Goal: Information Seeking & Learning: Learn about a topic

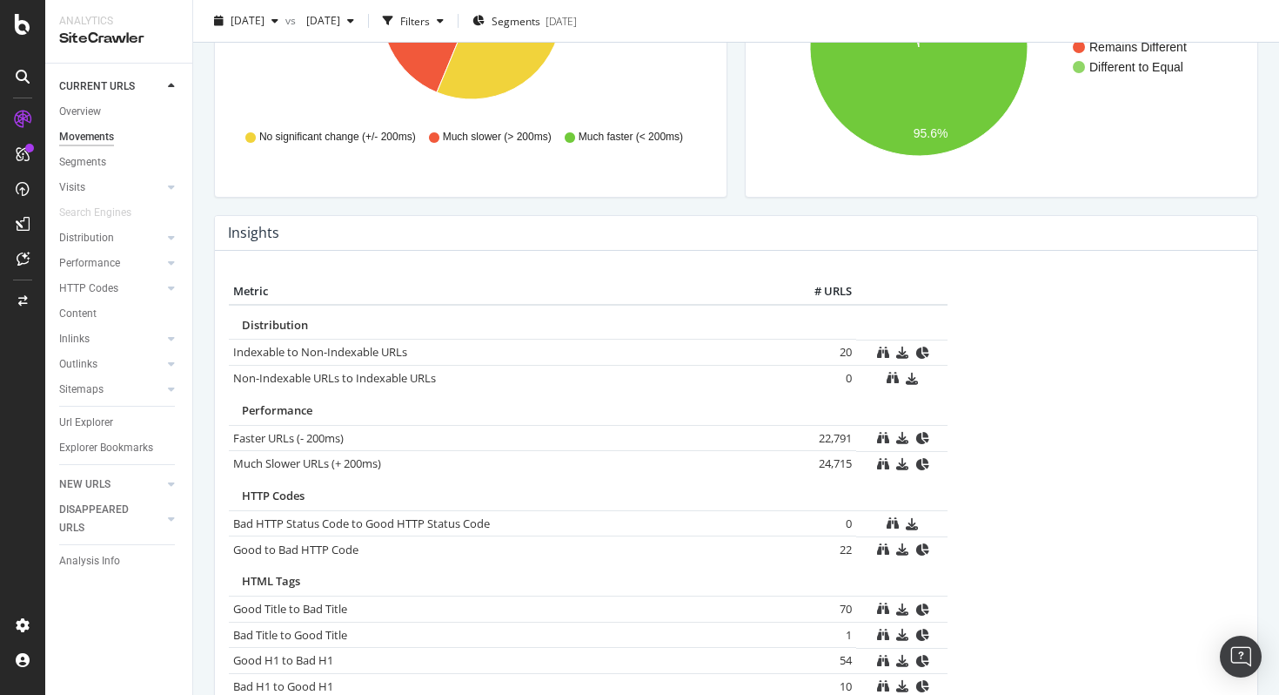
scroll to position [614, 0]
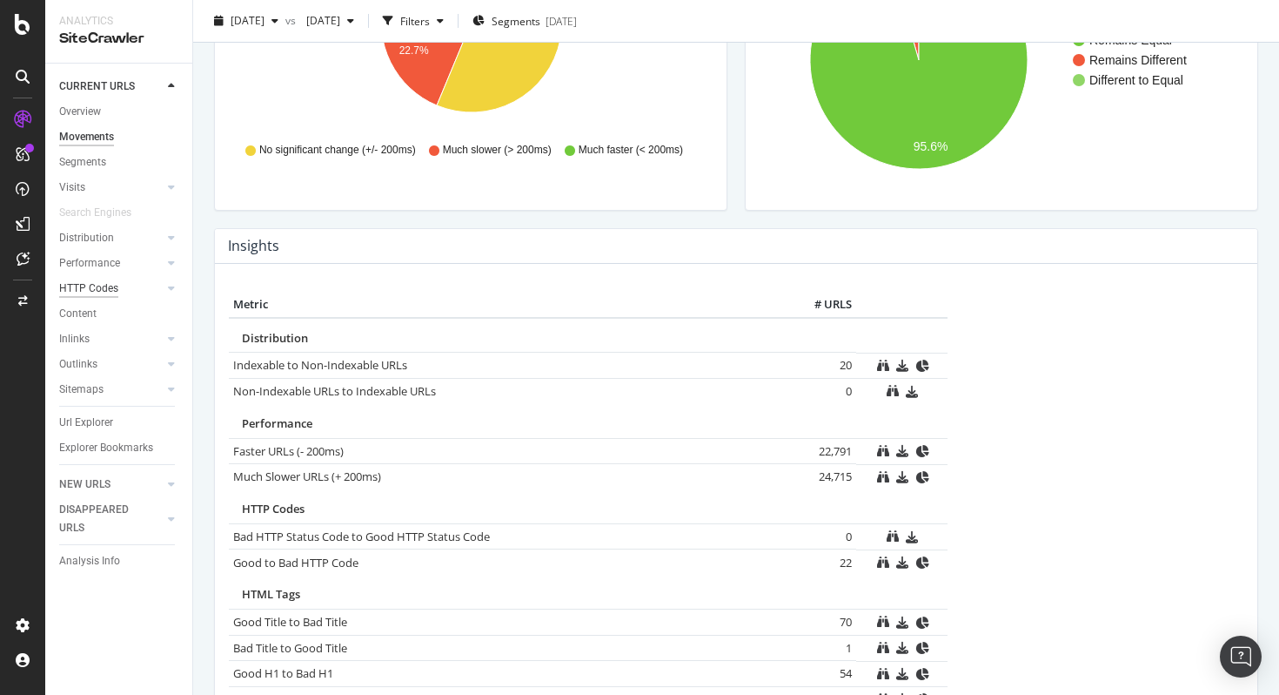
click at [101, 281] on div "HTTP Codes" at bounding box center [88, 288] width 59 height 18
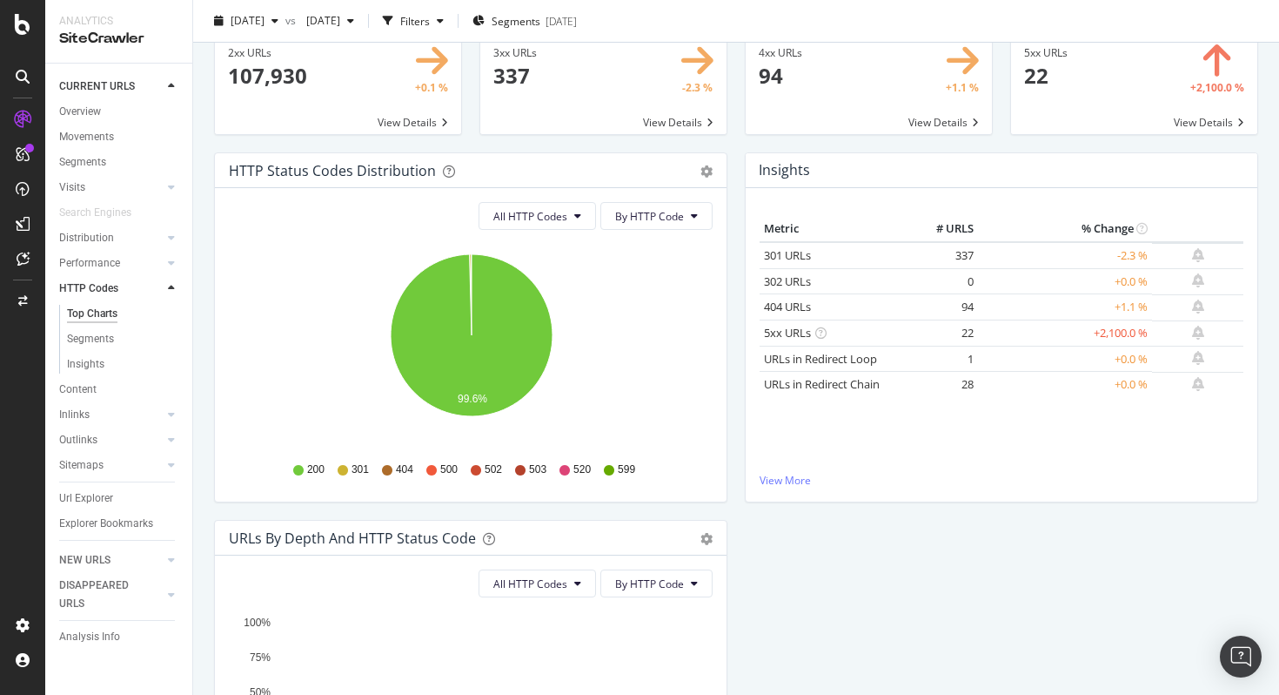
scroll to position [82, 0]
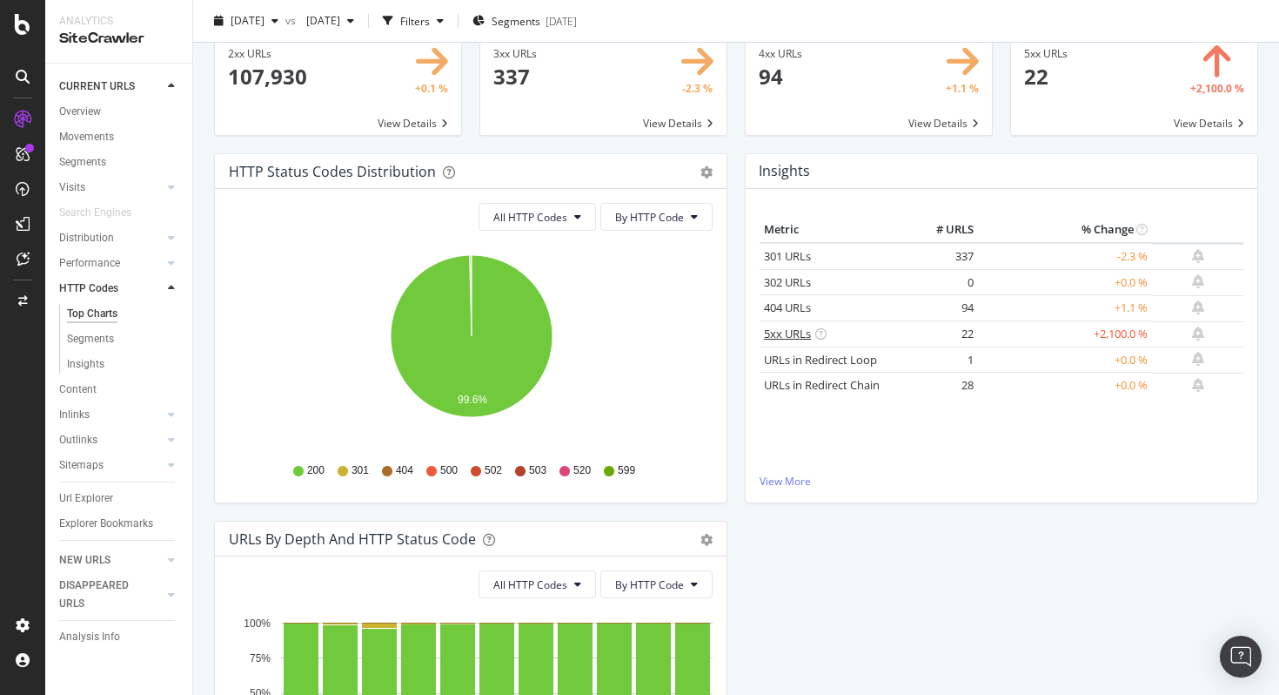
click at [794, 330] on link "5xx URLs" at bounding box center [787, 334] width 47 height 16
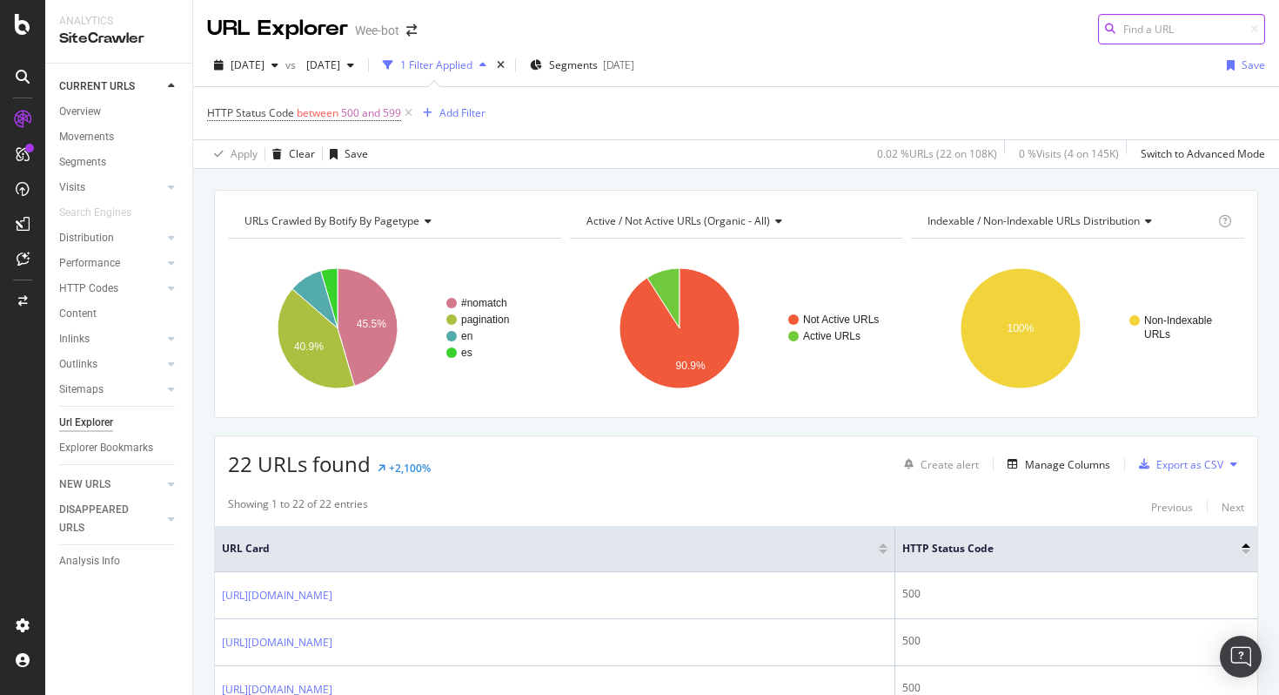
scroll to position [438, 0]
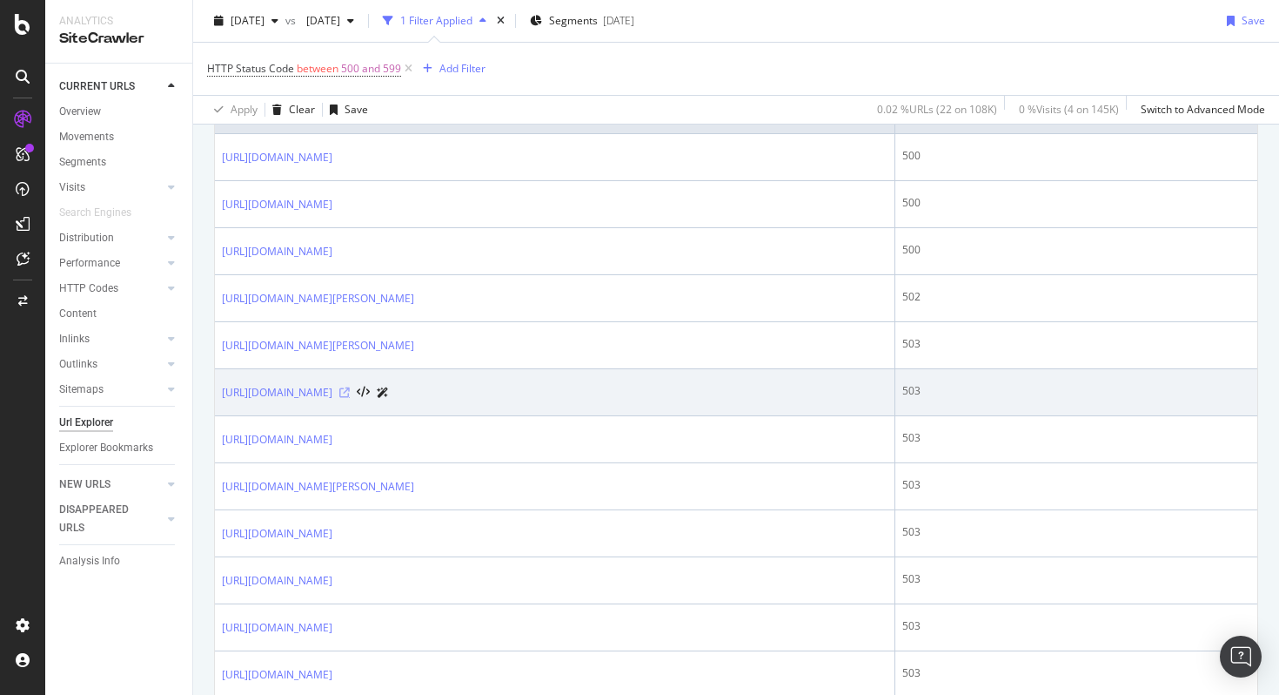
click at [350, 393] on icon at bounding box center [344, 392] width 10 height 10
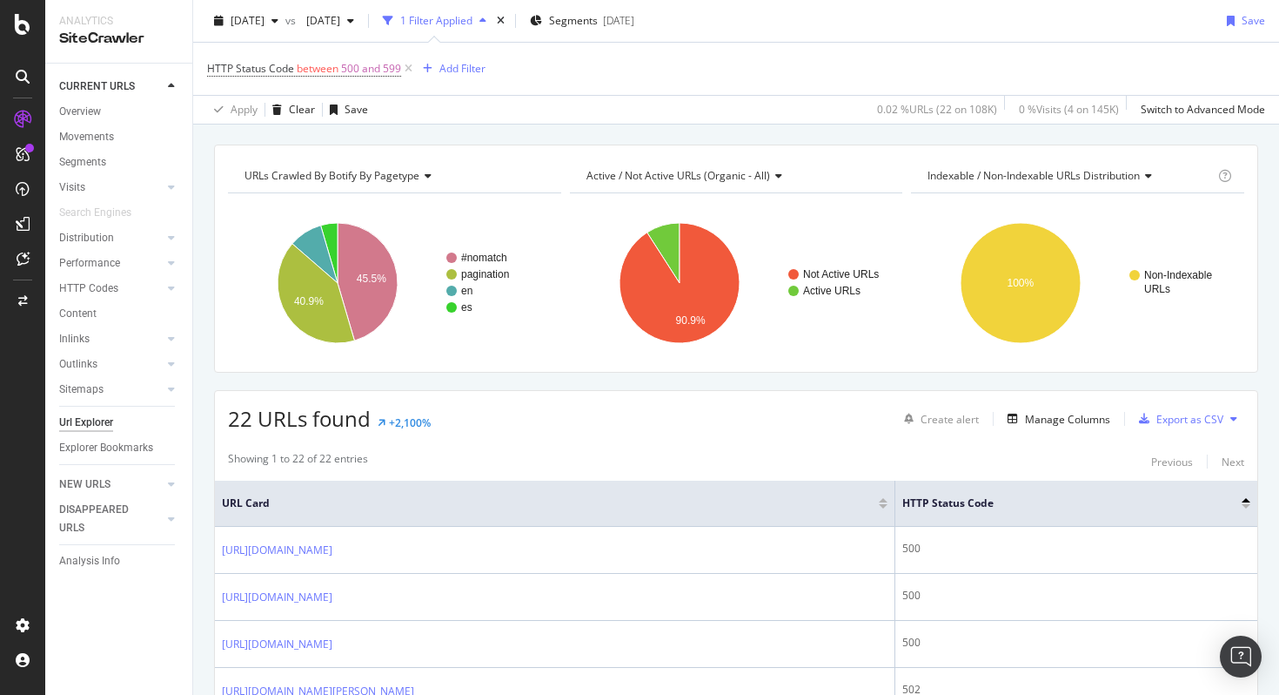
scroll to position [0, 0]
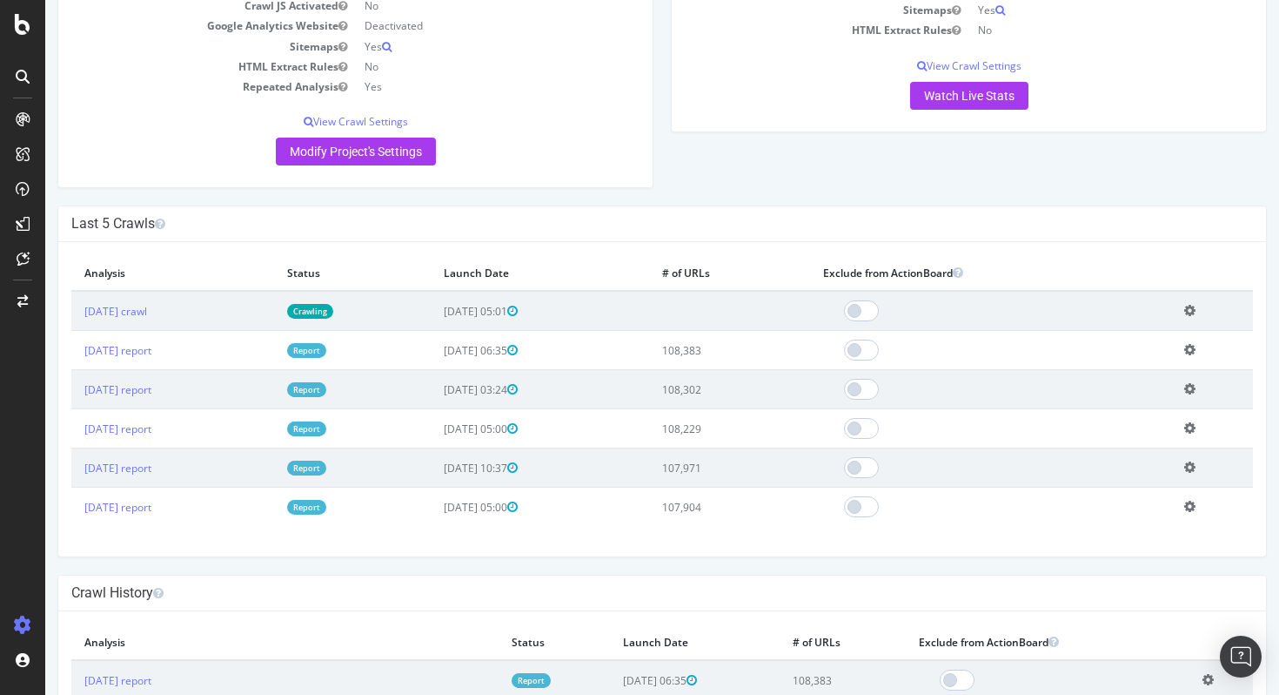
scroll to position [425, 0]
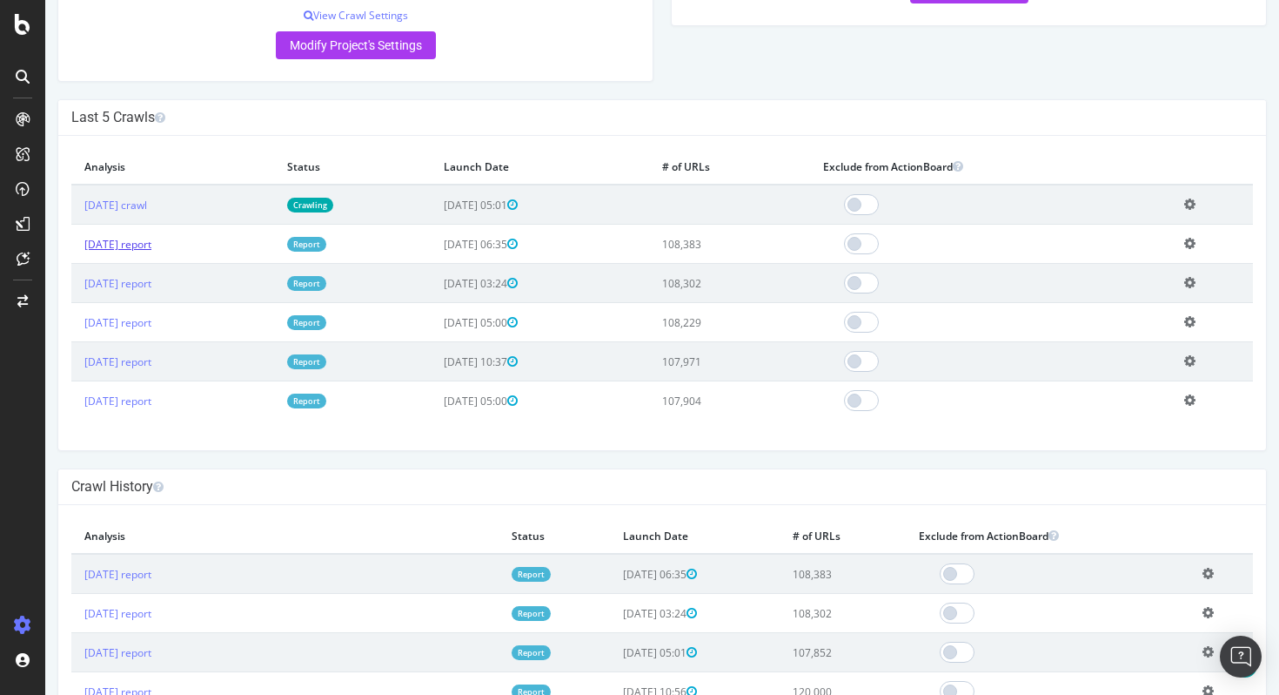
click at [151, 245] on link "[DATE] report" at bounding box center [117, 244] width 67 height 15
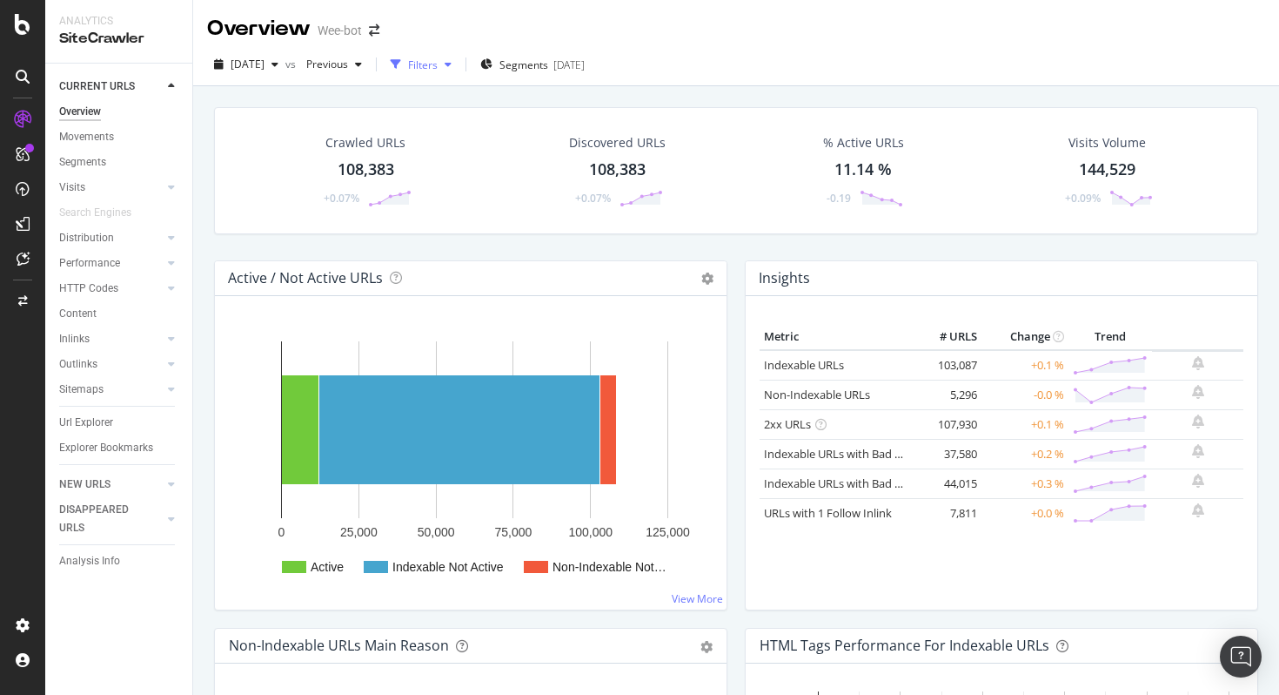
click at [459, 57] on div "Filters" at bounding box center [421, 64] width 75 height 26
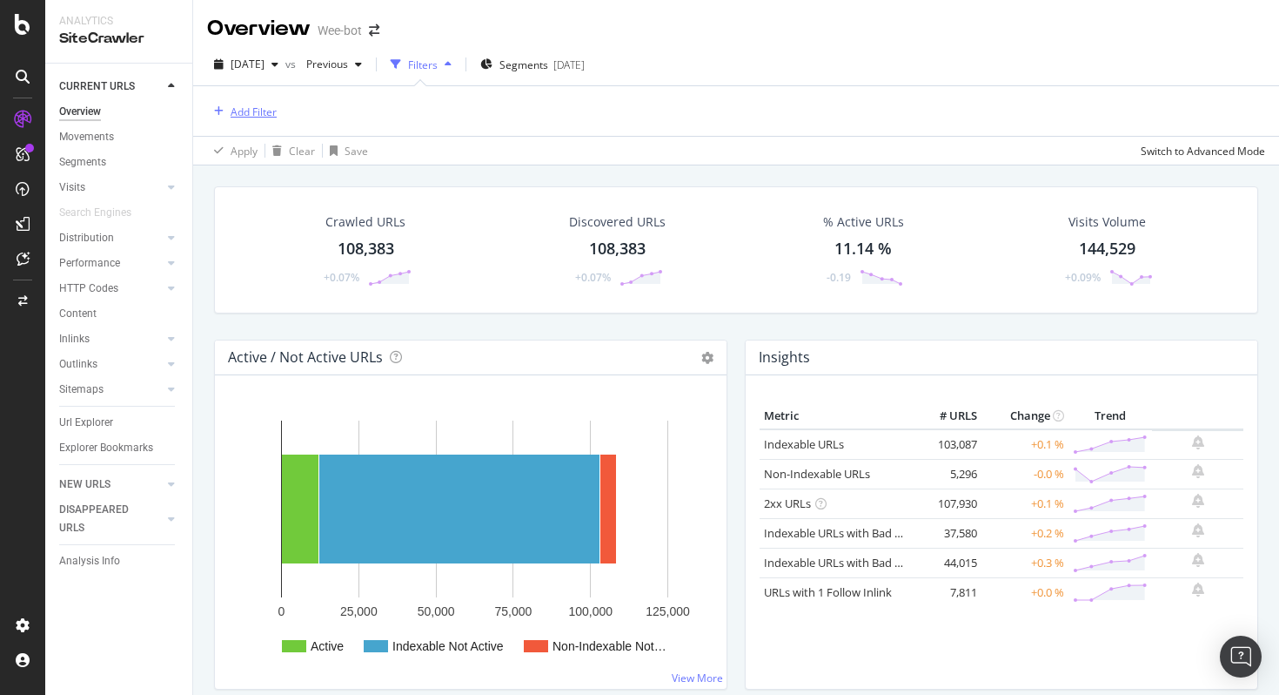
click at [269, 110] on div "Add Filter" at bounding box center [254, 111] width 46 height 15
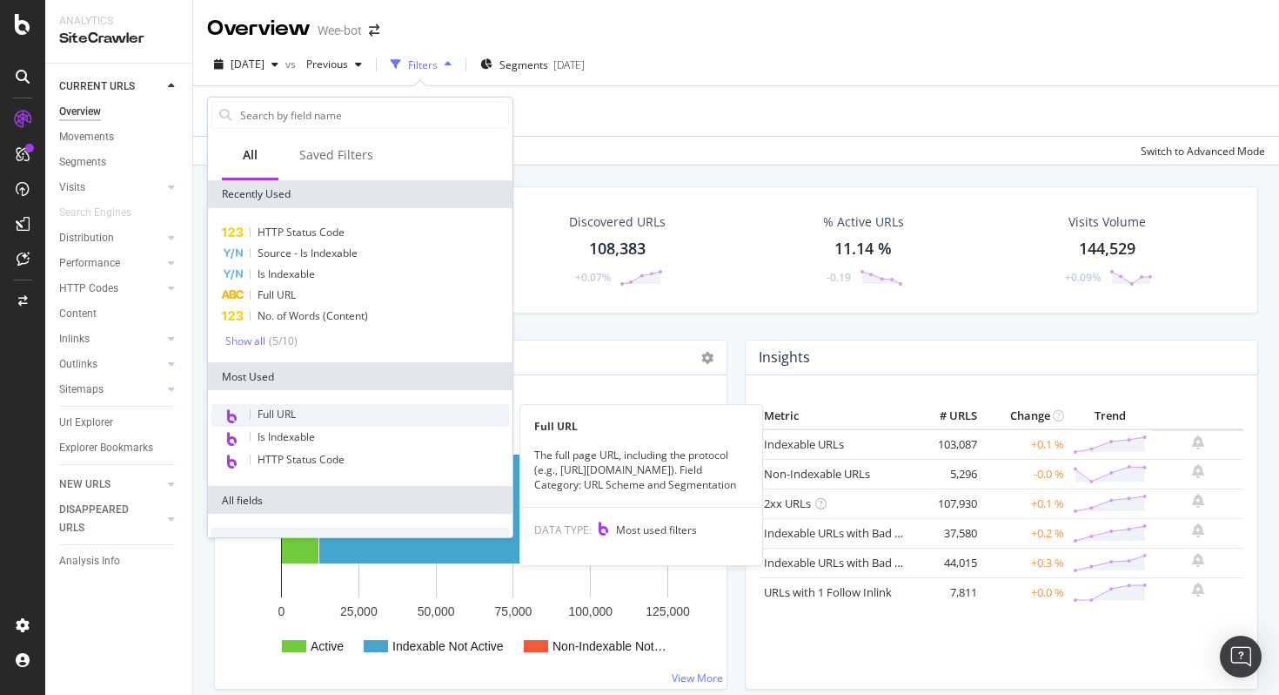
click at [317, 413] on div "Full URL" at bounding box center [361, 415] width 298 height 23
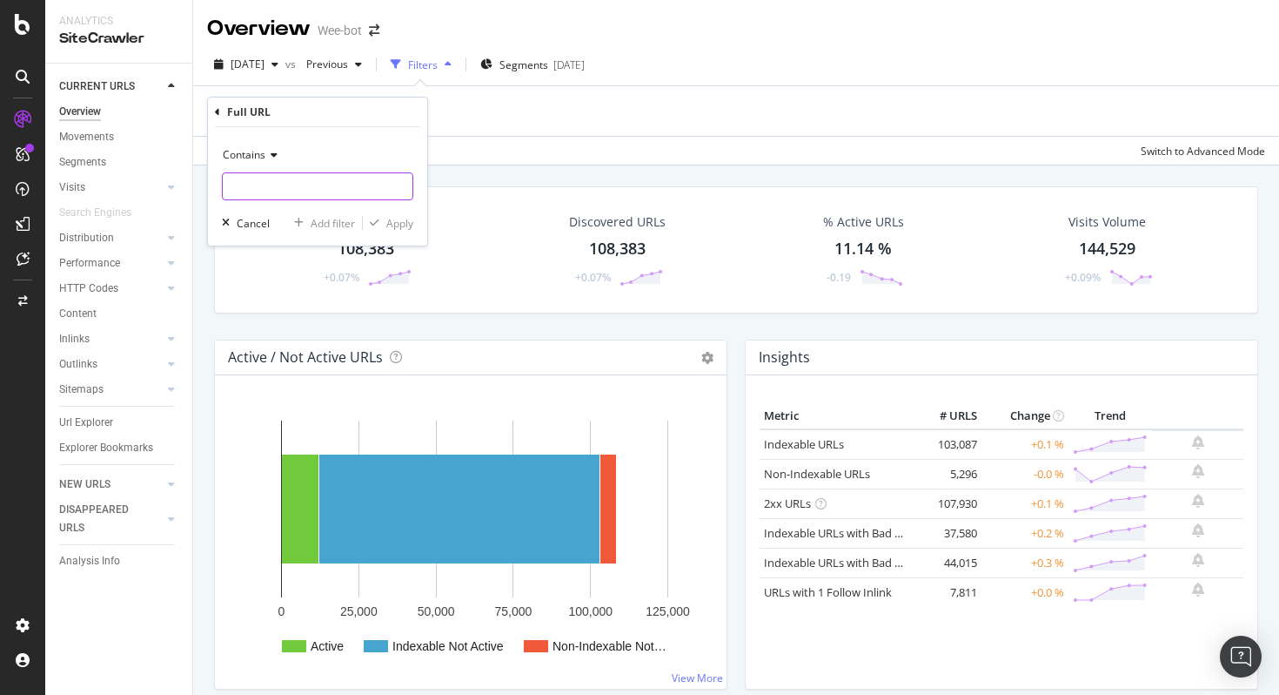
click at [338, 194] on input "text" at bounding box center [318, 186] width 190 height 28
paste input "[URL][DOMAIN_NAME]"
type input "[URL][DOMAIN_NAME]"
click at [274, 150] on icon at bounding box center [271, 155] width 12 height 10
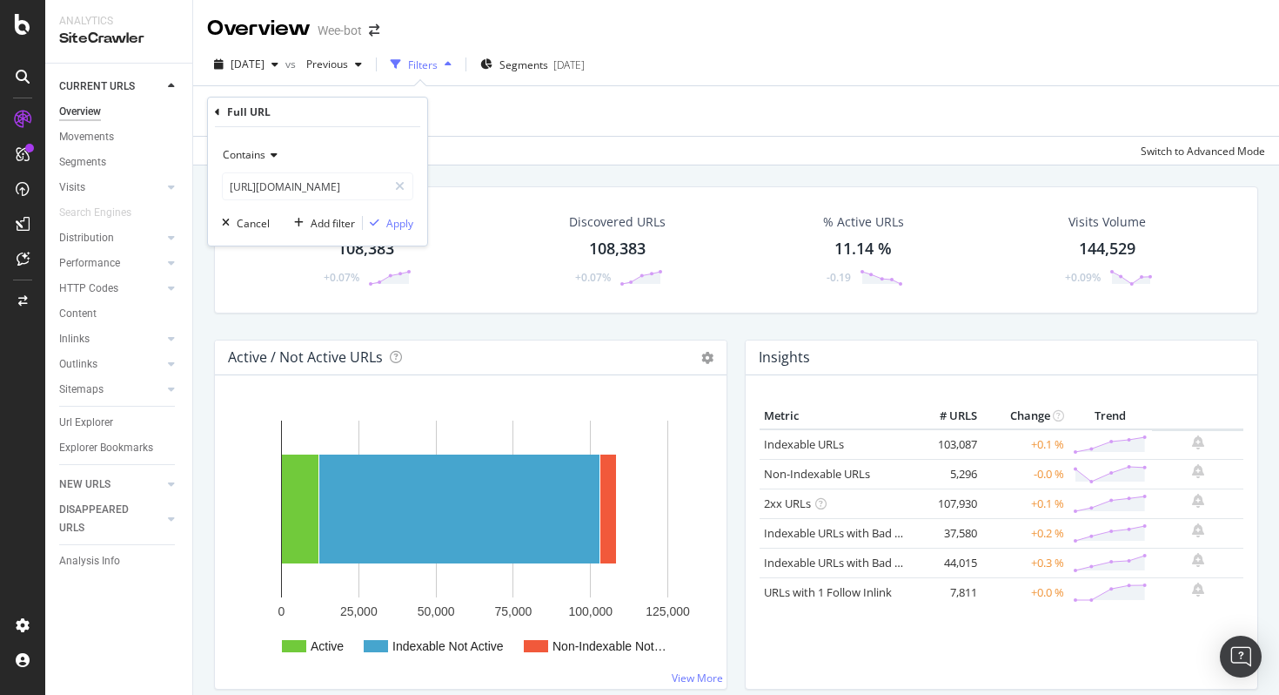
scroll to position [0, 0]
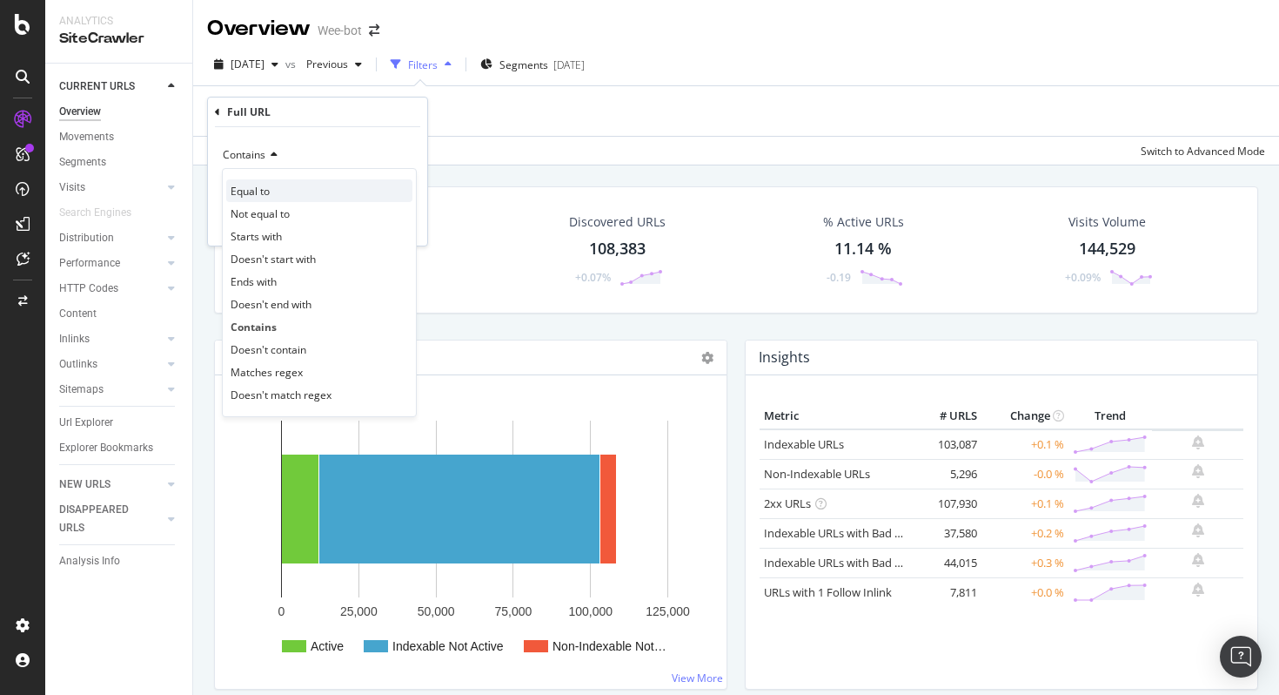
click at [319, 193] on div "Equal to" at bounding box center [319, 190] width 186 height 23
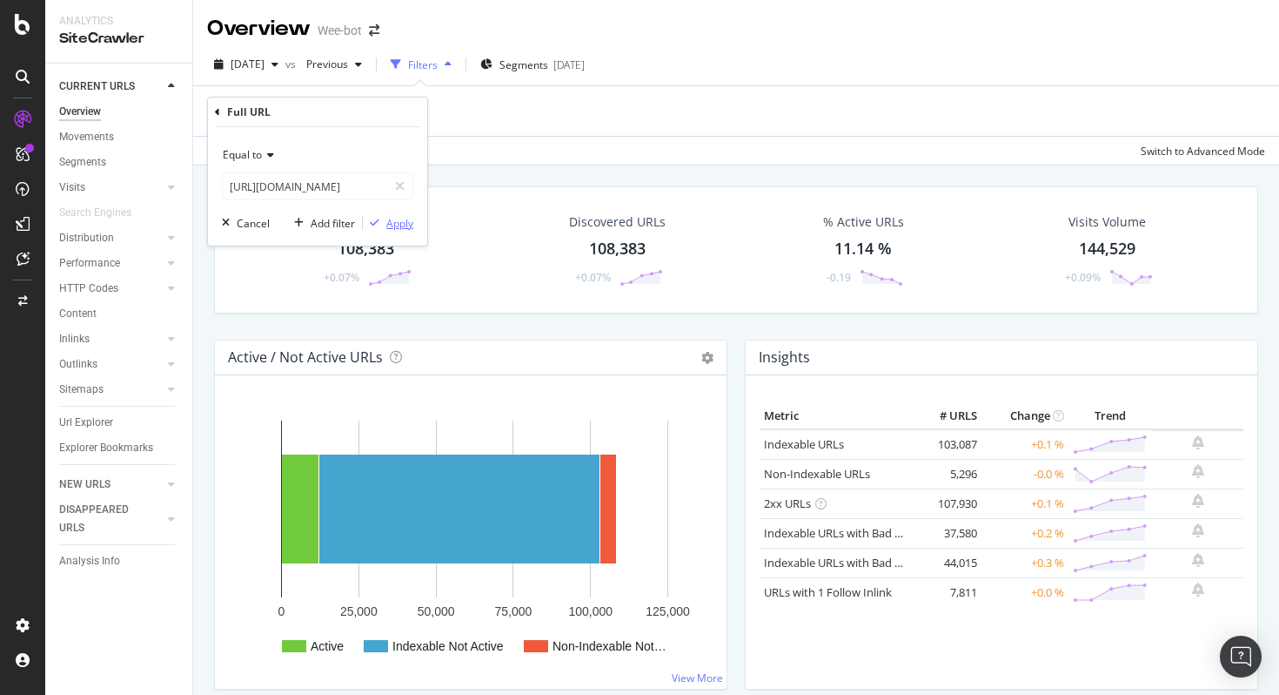
click at [387, 225] on div "Apply" at bounding box center [399, 223] width 27 height 15
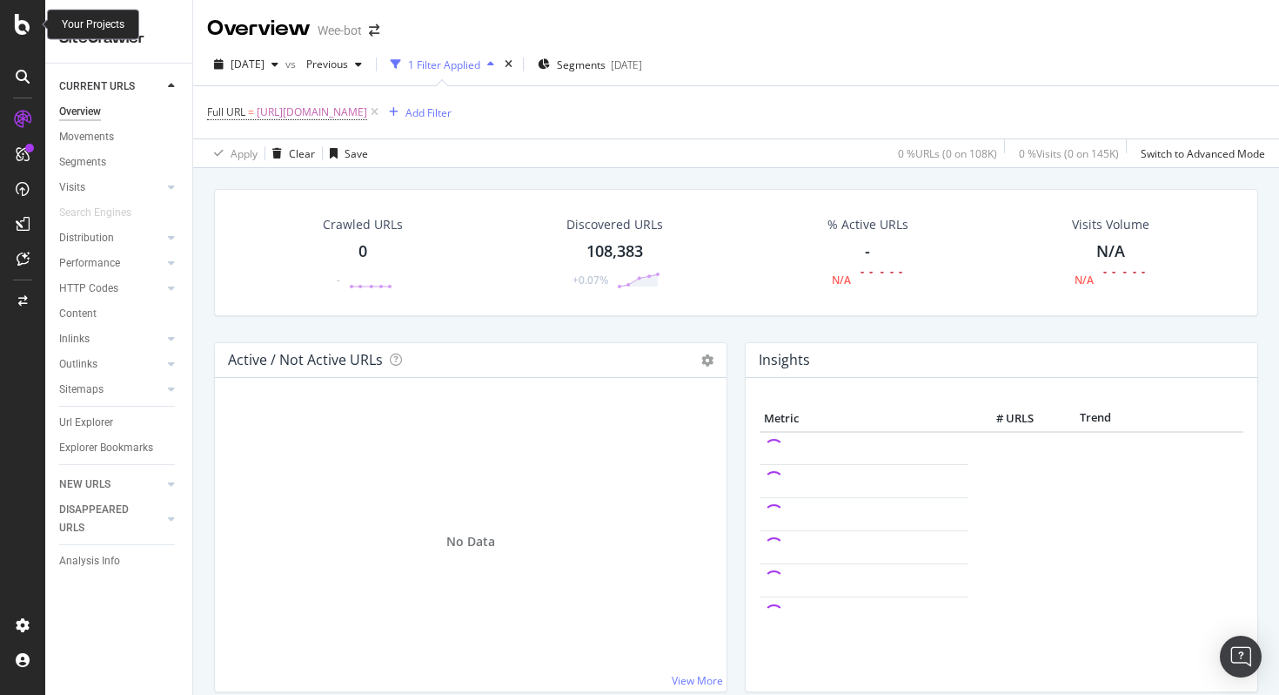
click at [26, 23] on icon at bounding box center [23, 24] width 16 height 21
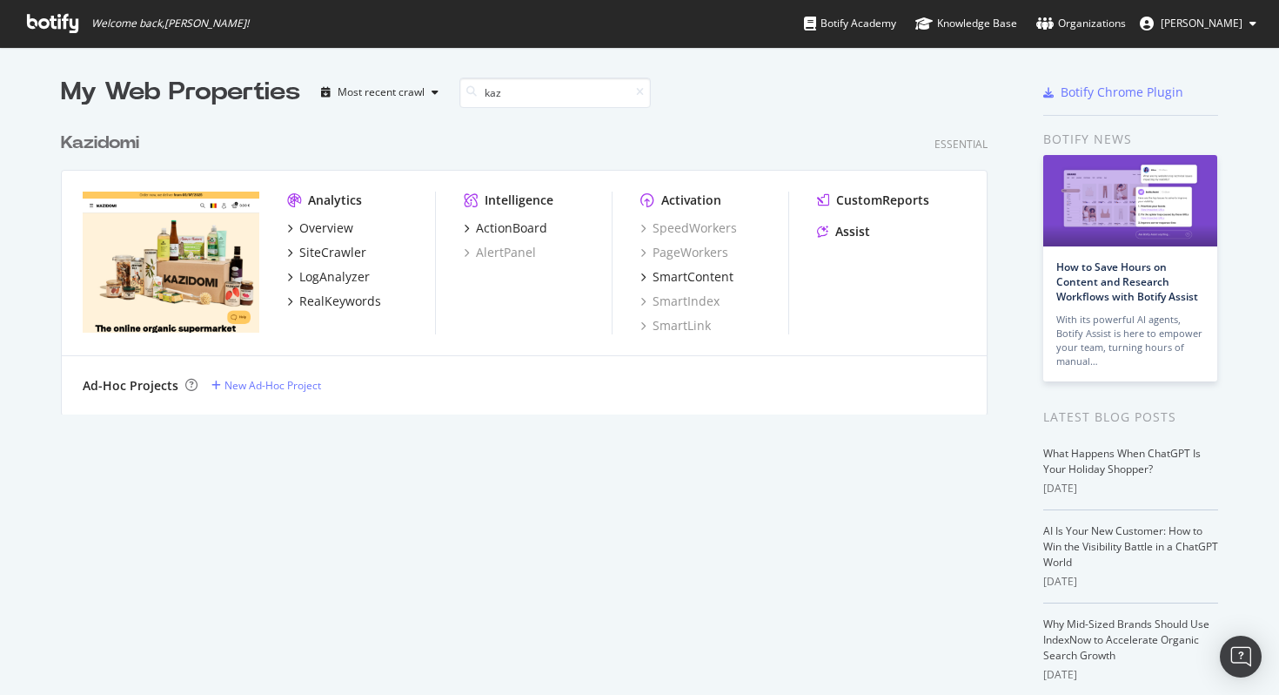
scroll to position [305, 941]
type input "kaz"
click at [114, 130] on div "Kaz idomi Essential Analytics Overview SiteCrawler LogAnalyzer RealKeywords Int…" at bounding box center [531, 262] width 941 height 305
click at [112, 143] on div "Kaz idomi" at bounding box center [100, 143] width 78 height 25
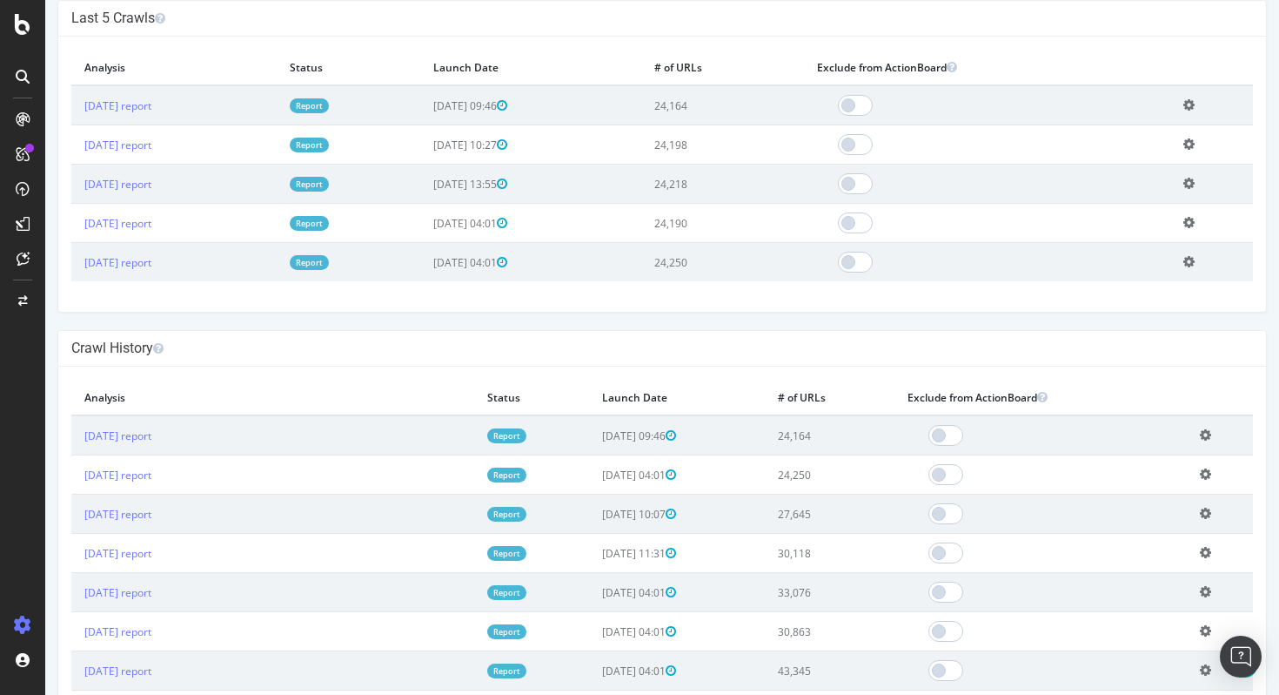
scroll to position [529, 0]
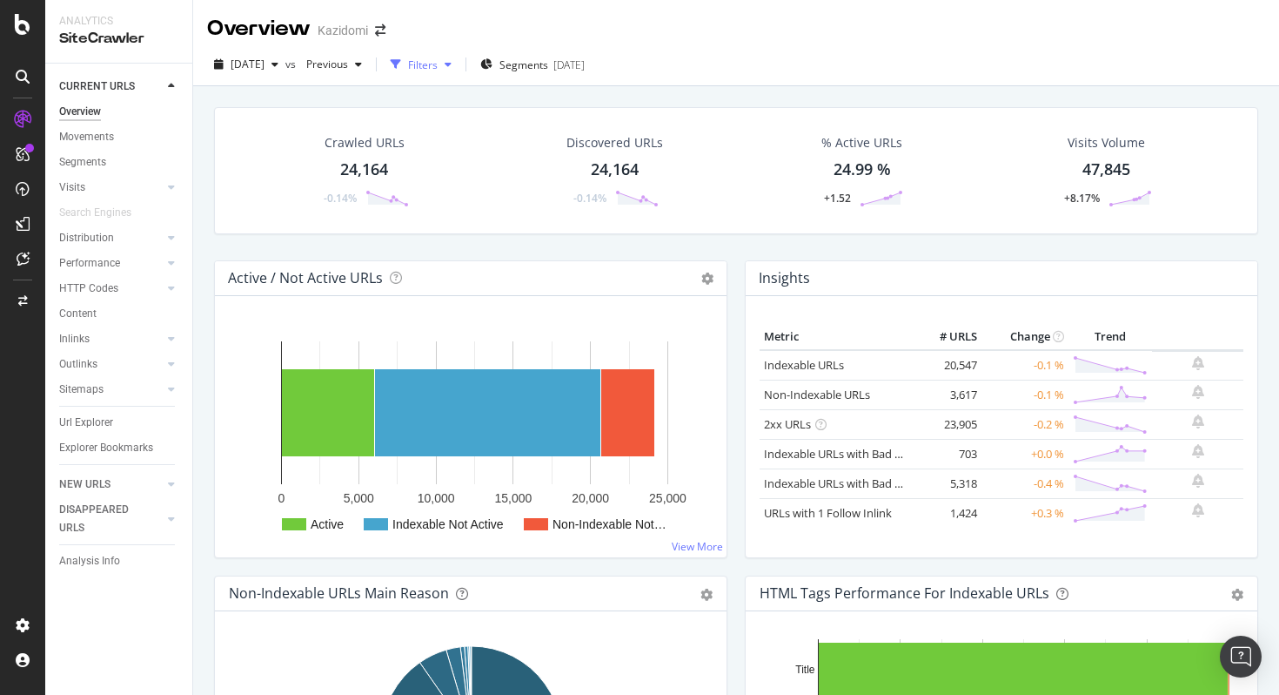
click at [438, 57] on div "Filters" at bounding box center [423, 64] width 30 height 15
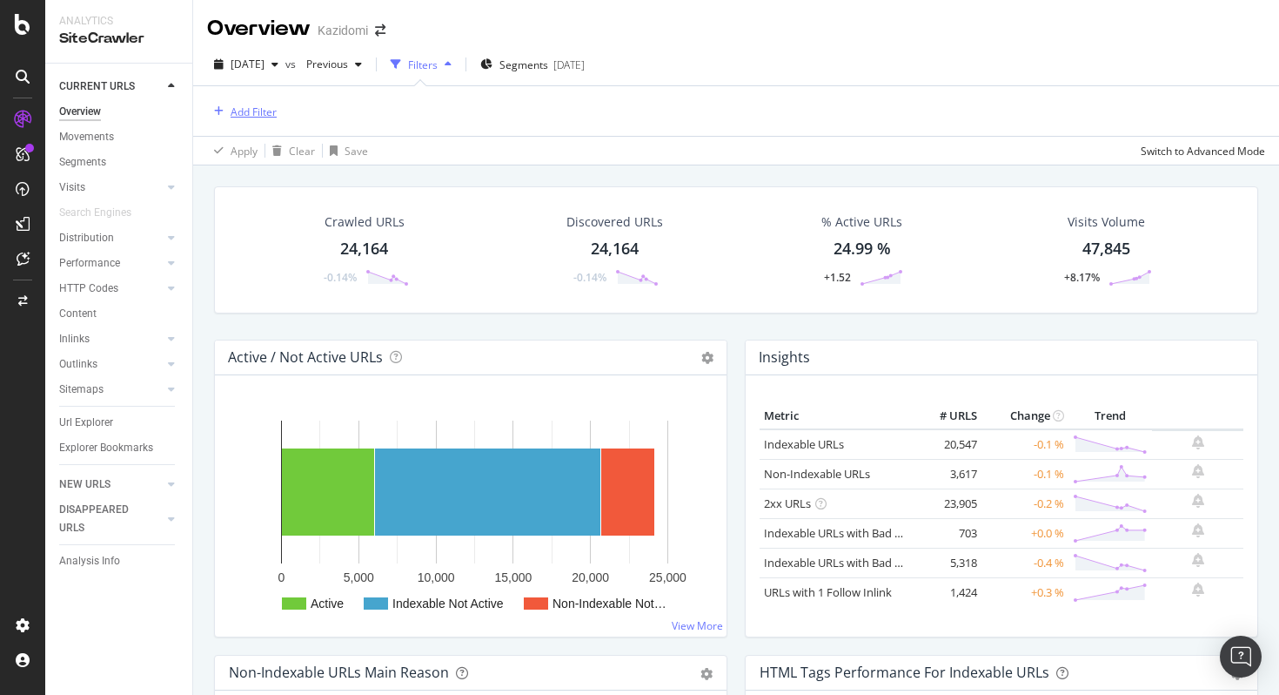
click at [265, 106] on div "Add Filter" at bounding box center [254, 111] width 46 height 15
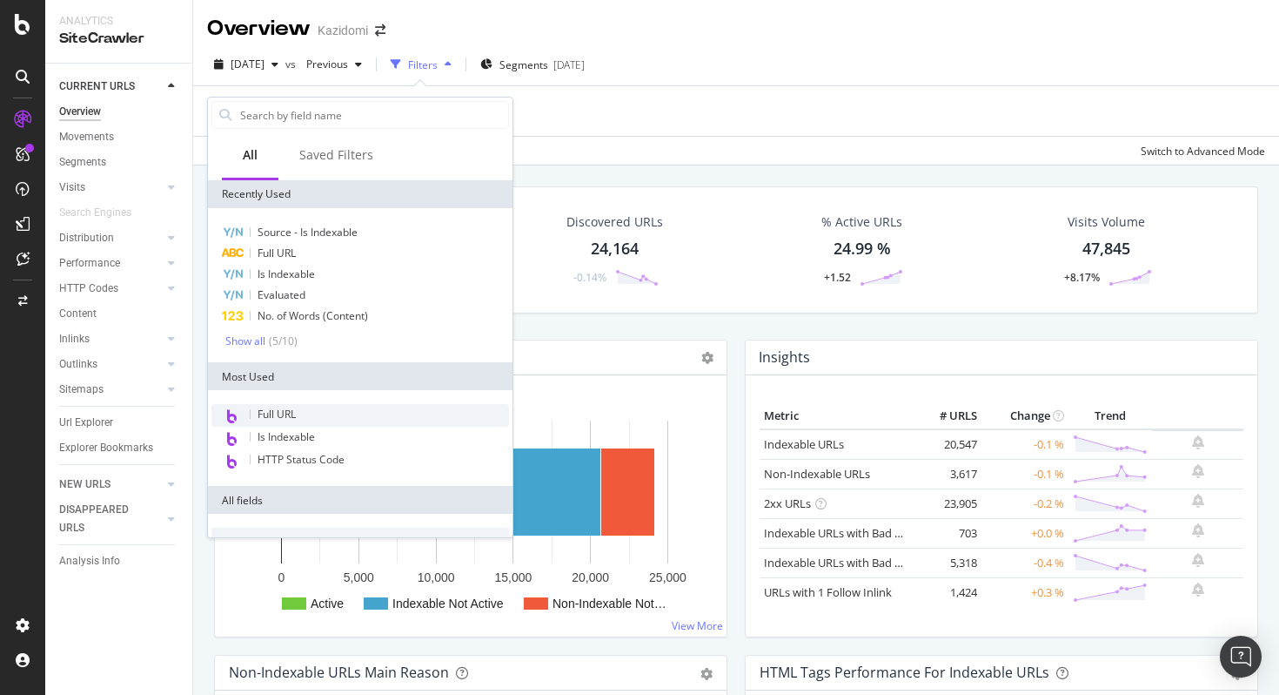
click at [321, 420] on div "Full URL" at bounding box center [361, 415] width 298 height 23
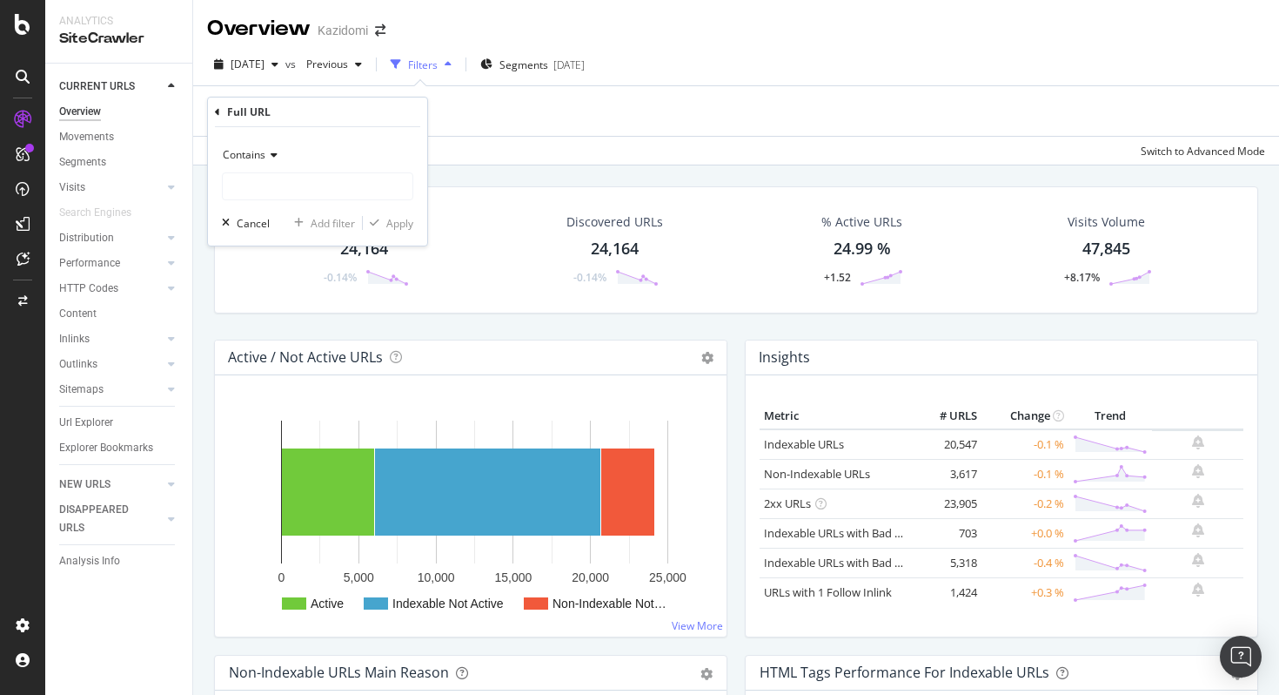
click at [270, 165] on div "Contains" at bounding box center [317, 155] width 191 height 28
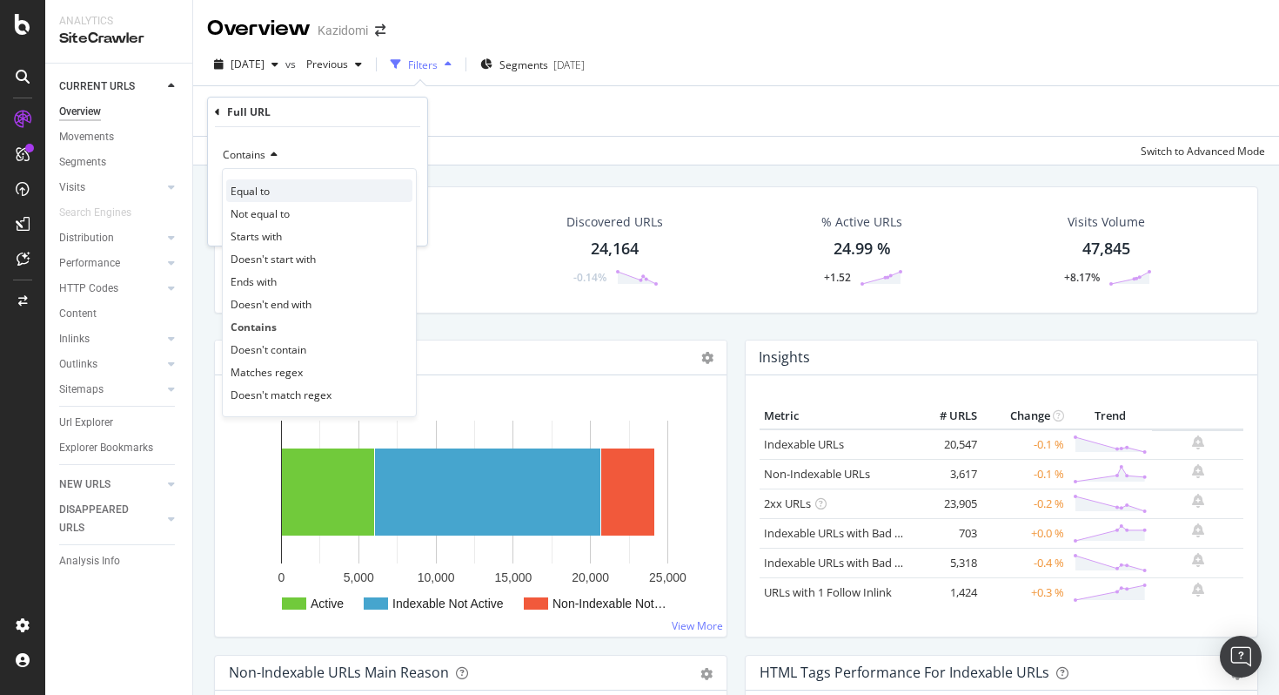
click at [292, 196] on div "Equal to" at bounding box center [319, 190] width 186 height 23
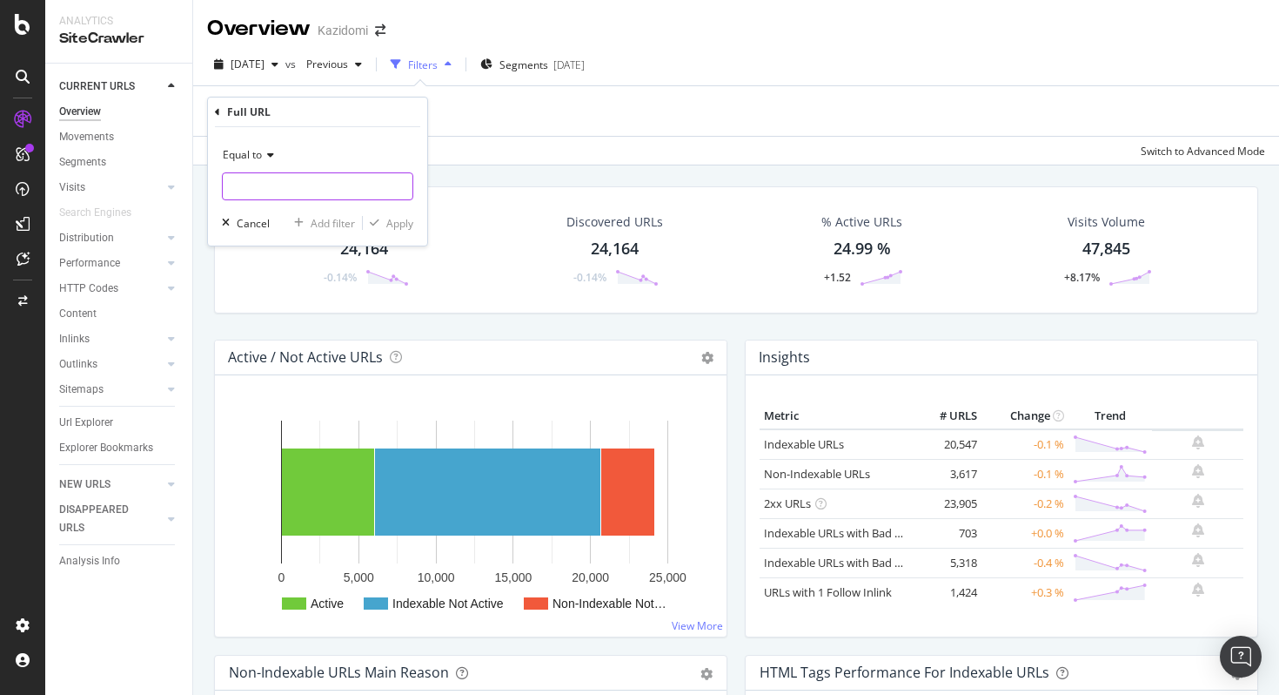
click at [292, 185] on input "text" at bounding box center [318, 186] width 190 height 28
paste input "[URL][DOMAIN_NAME]"
type input "[URL][DOMAIN_NAME]"
click at [401, 227] on div "Apply" at bounding box center [399, 223] width 27 height 15
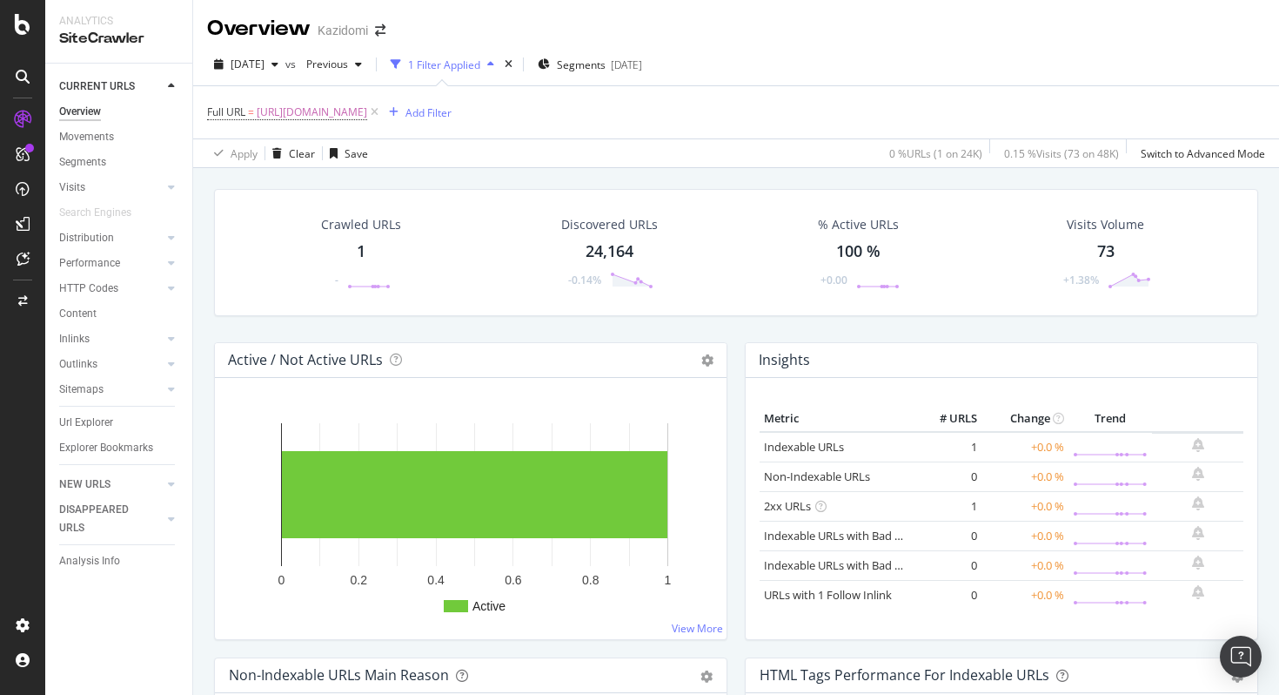
click at [359, 238] on div "Crawled URLs 1 -" at bounding box center [361, 252] width 115 height 91
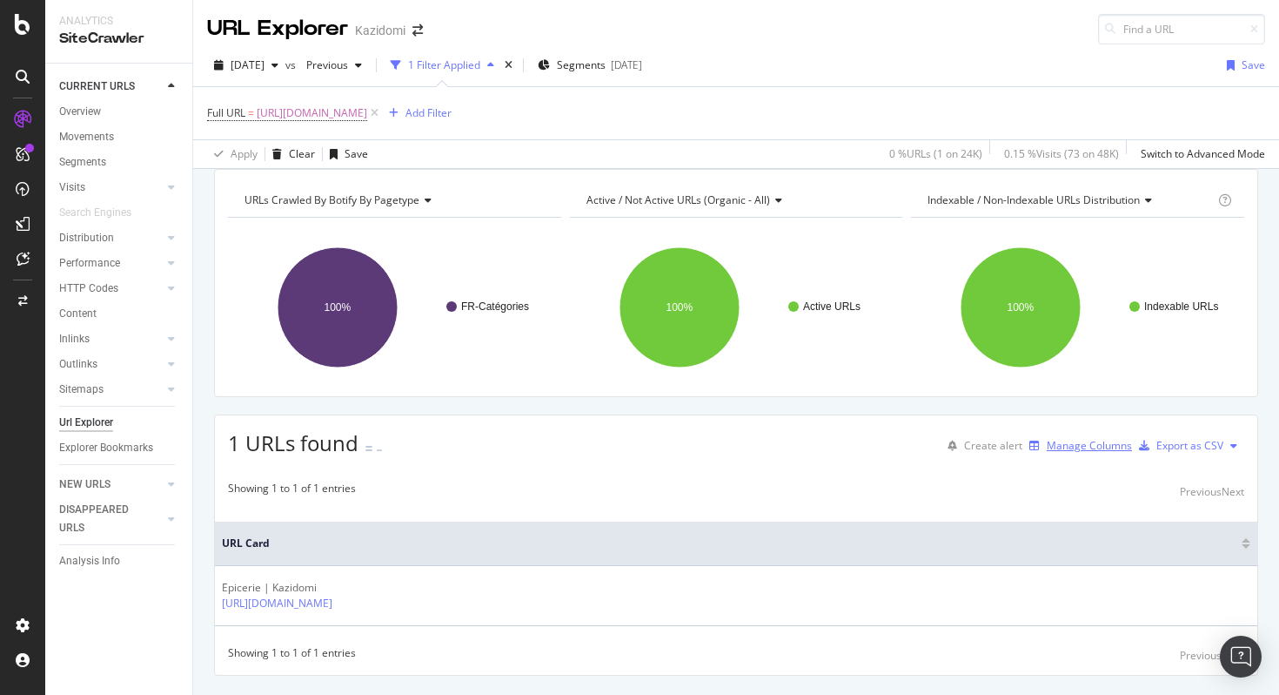
click at [1075, 453] on div "Manage Columns" at bounding box center [1089, 445] width 85 height 15
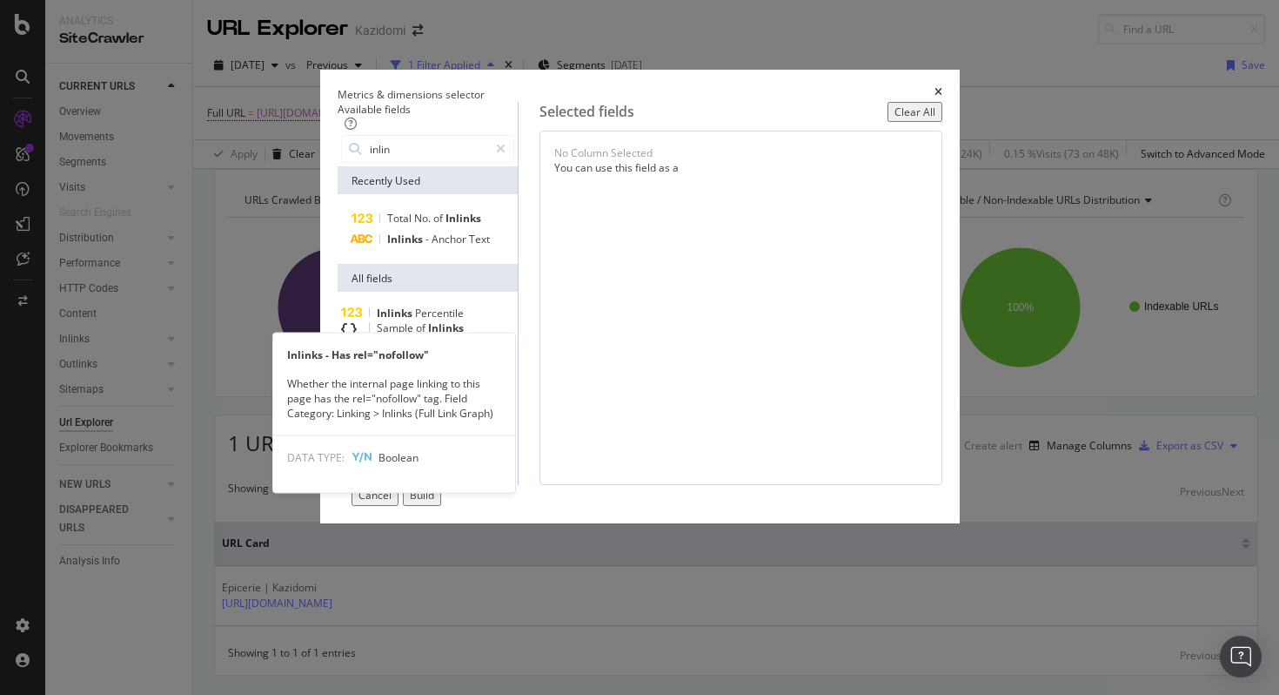
type input "inlin"
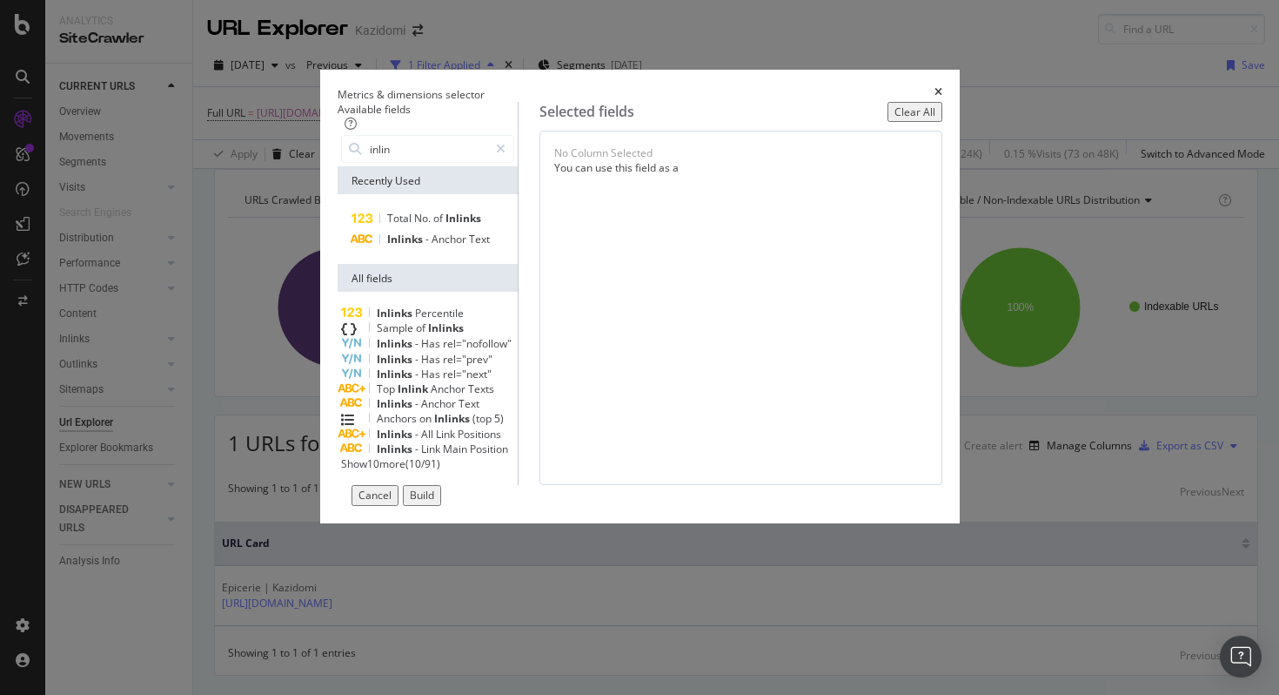
click at [439, 336] on div "Sample of Inlinks" at bounding box center [427, 328] width 173 height 16
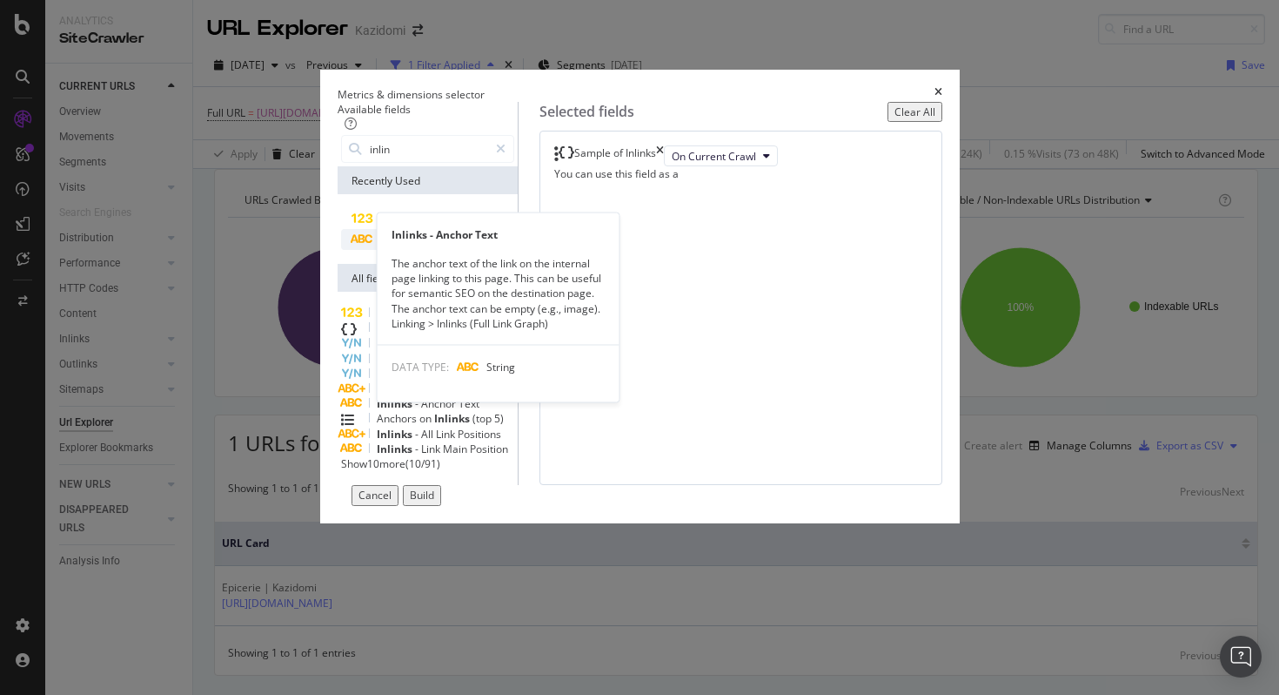
click at [460, 250] on div "Inlinks - Anchor Text" at bounding box center [427, 239] width 173 height 21
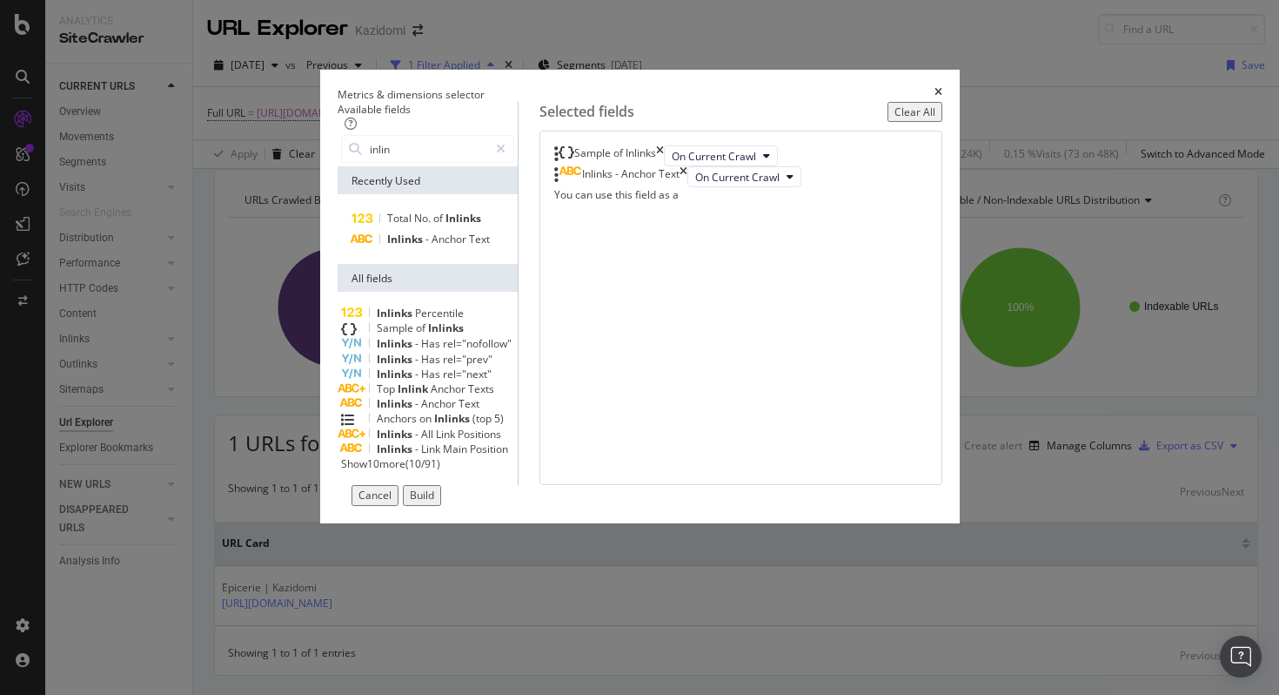
click at [434, 502] on div "Build" at bounding box center [422, 494] width 24 height 15
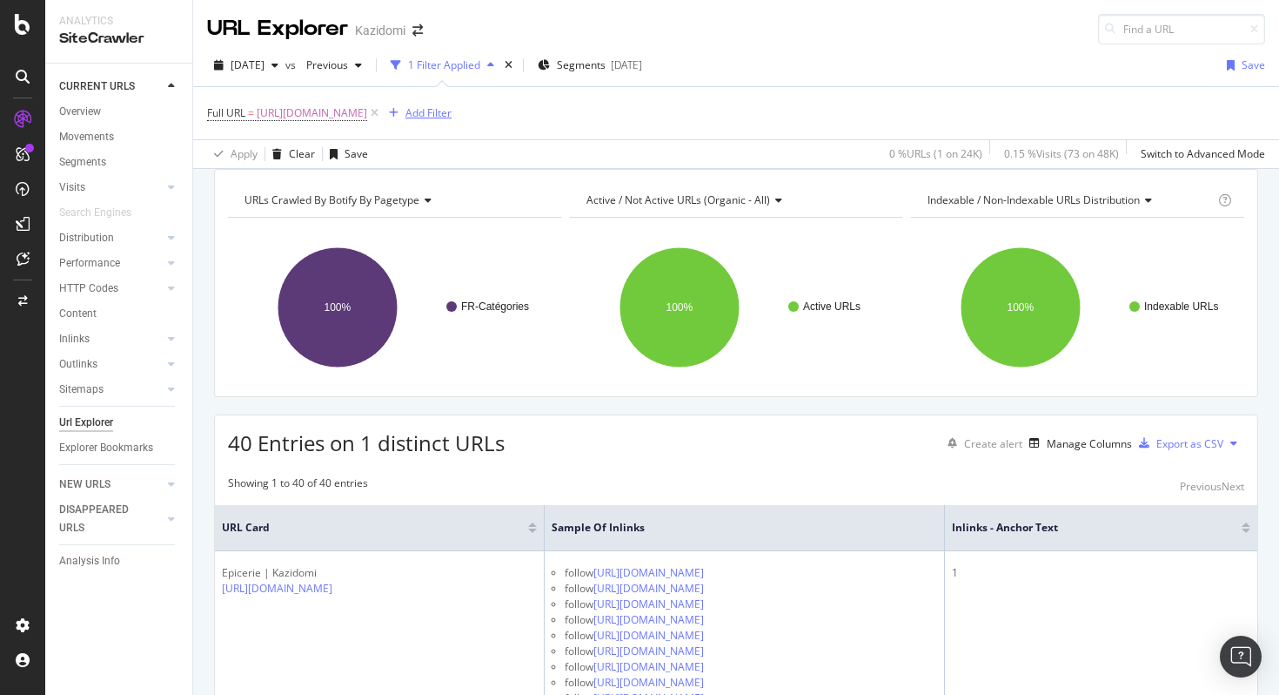
click at [452, 119] on div "Add Filter" at bounding box center [429, 112] width 46 height 15
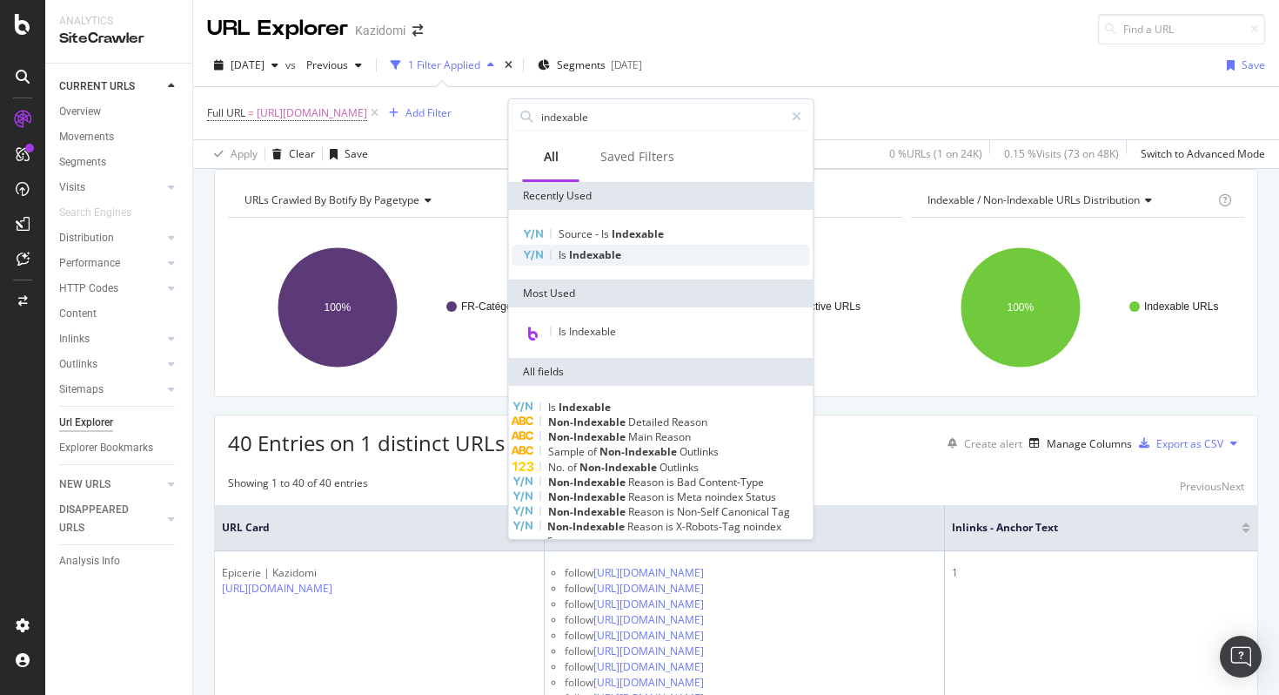
type input "indexable"
click at [659, 262] on div "Is Indexable" at bounding box center [662, 255] width 298 height 21
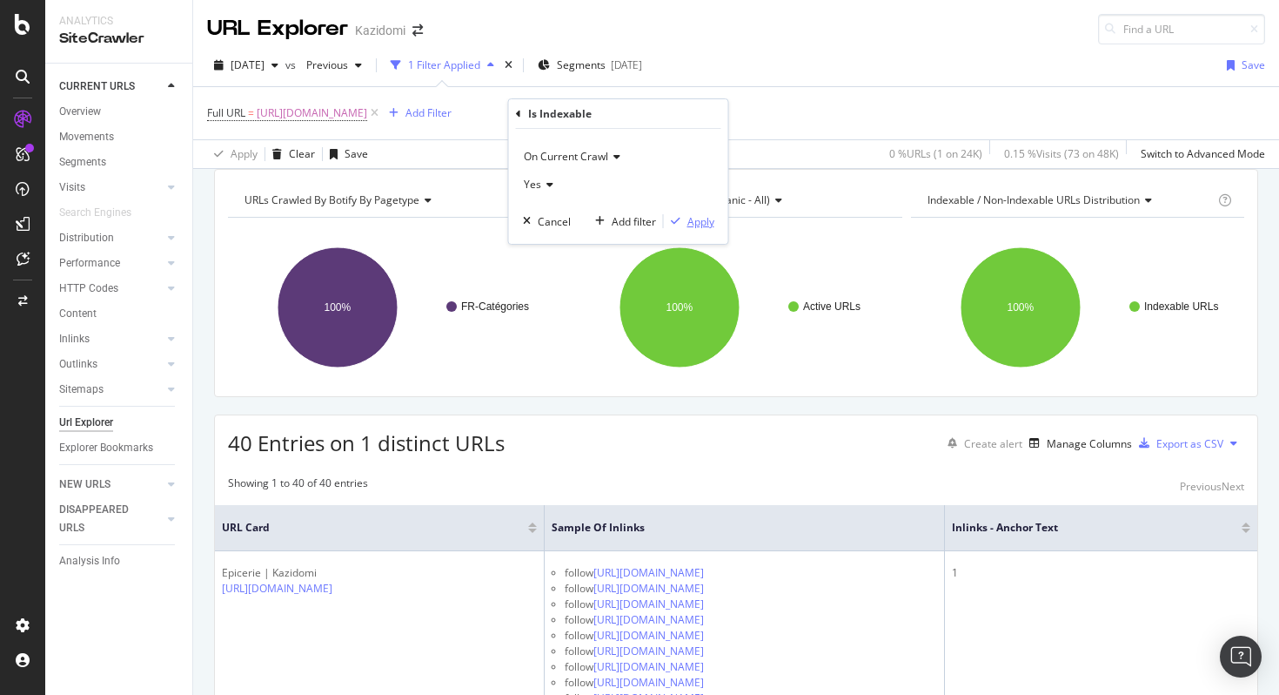
click at [692, 221] on div "Apply" at bounding box center [701, 221] width 27 height 15
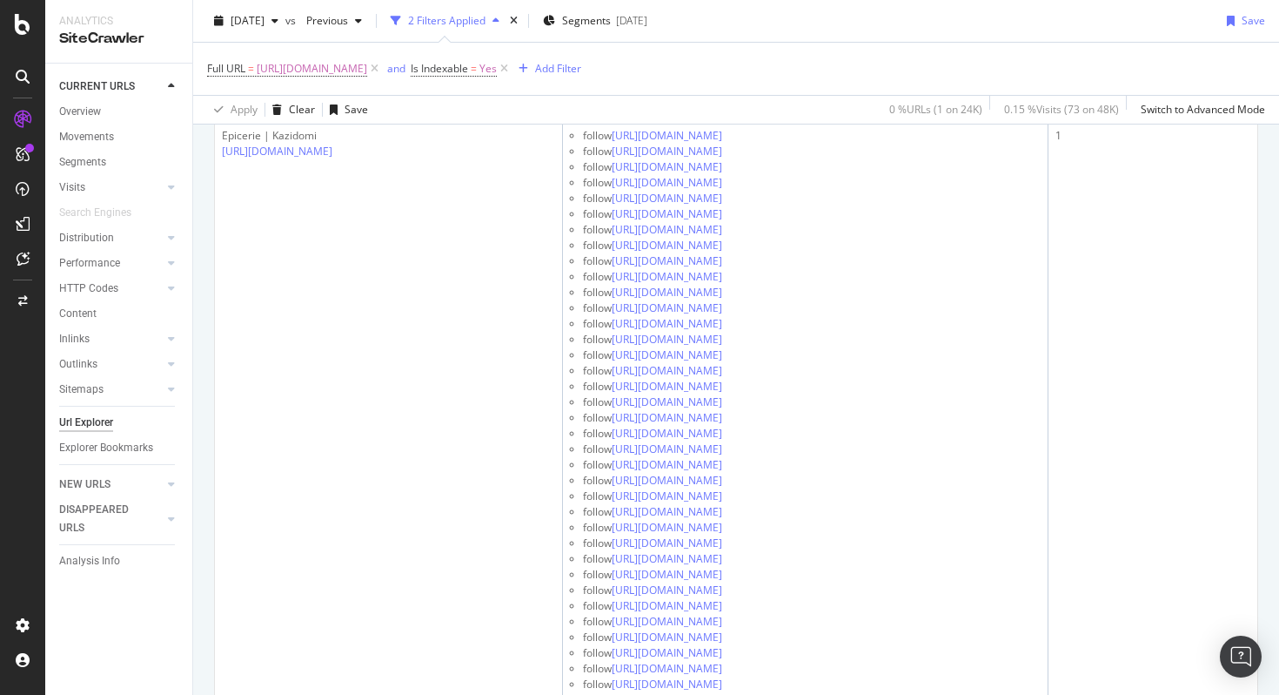
scroll to position [457, 0]
click at [14, 19] on div at bounding box center [23, 24] width 42 height 21
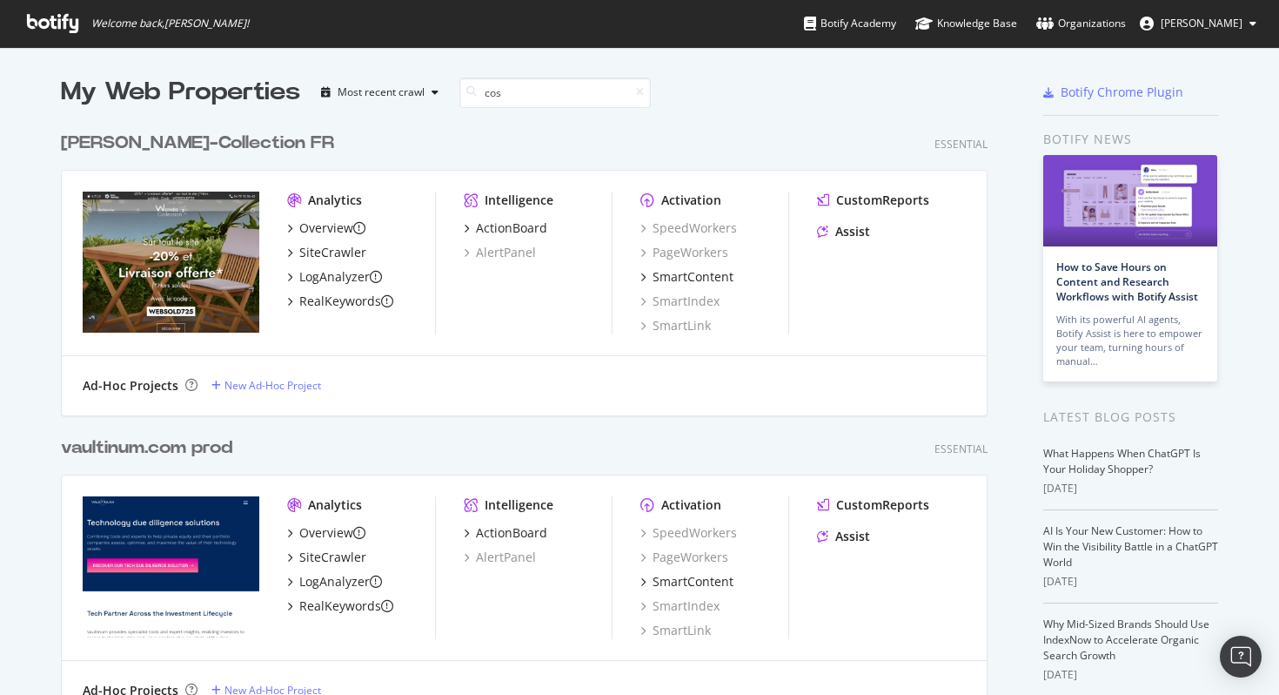
scroll to position [609, 941]
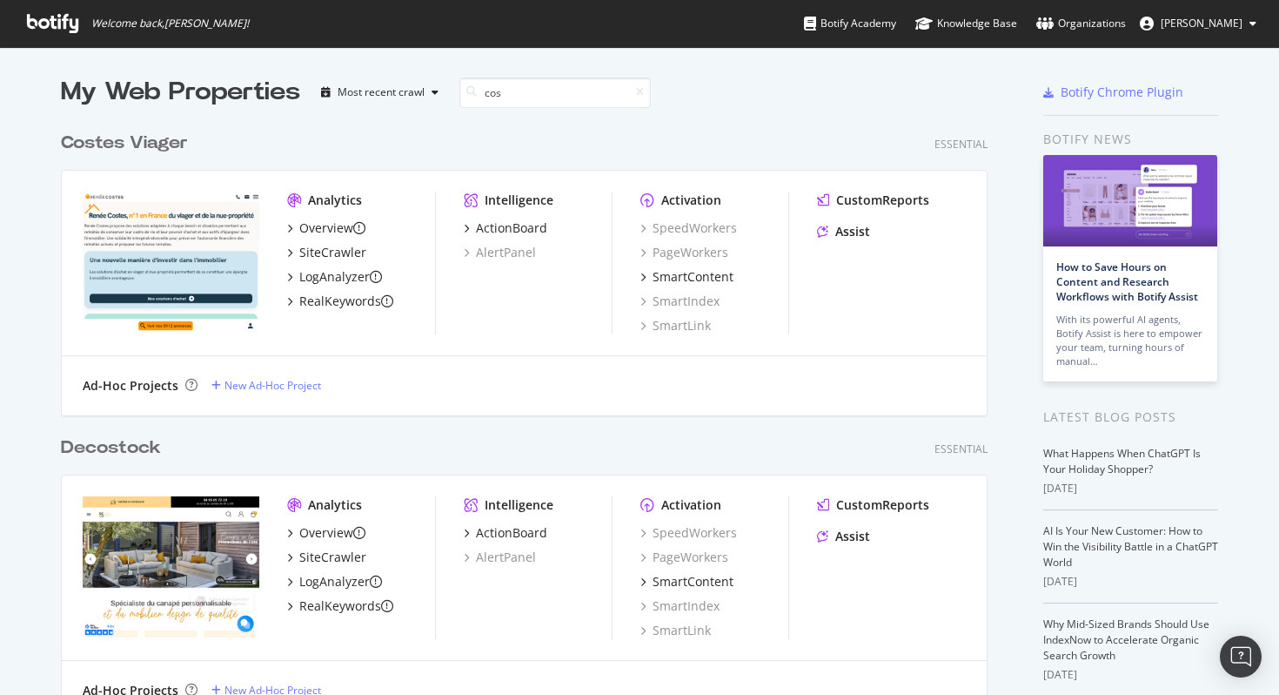
type input "cos"
click at [168, 136] on div "Cos tes Viager" at bounding box center [124, 143] width 127 height 25
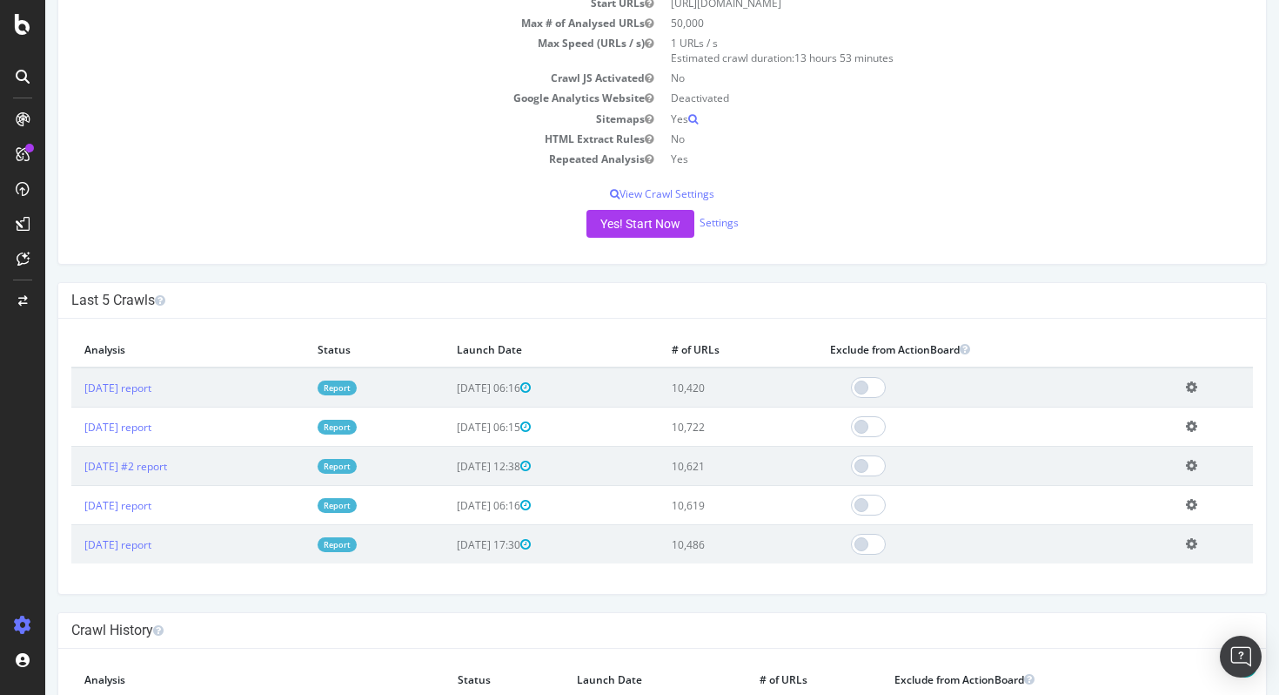
scroll to position [134, 0]
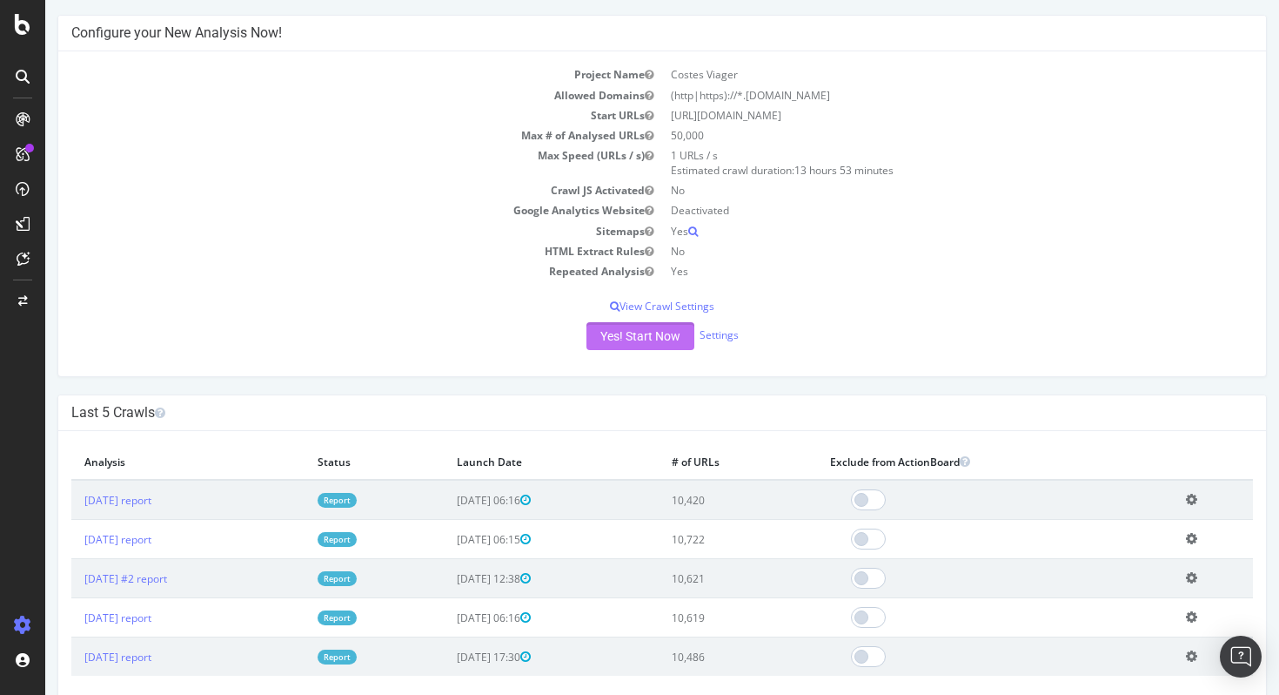
click at [641, 338] on button "Yes! Start Now" at bounding box center [641, 336] width 108 height 28
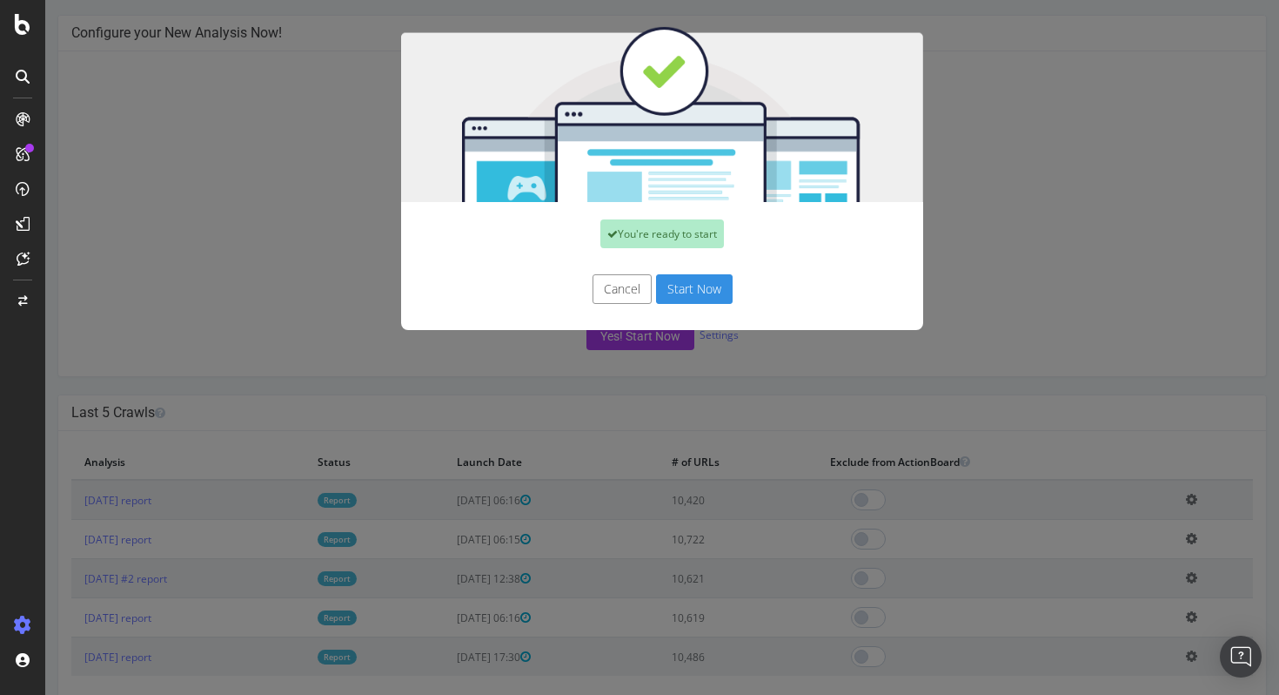
click at [618, 291] on button "Cancel" at bounding box center [622, 289] width 59 height 30
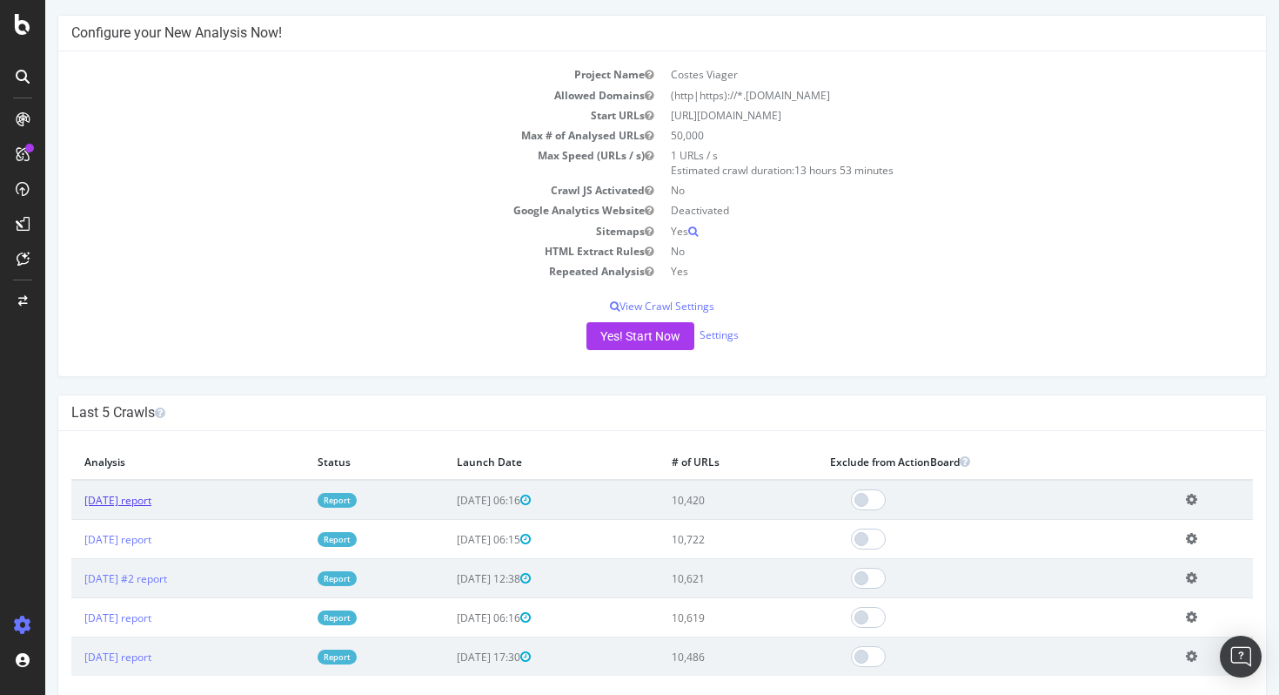
click at [151, 502] on link "[DATE] report" at bounding box center [117, 500] width 67 height 15
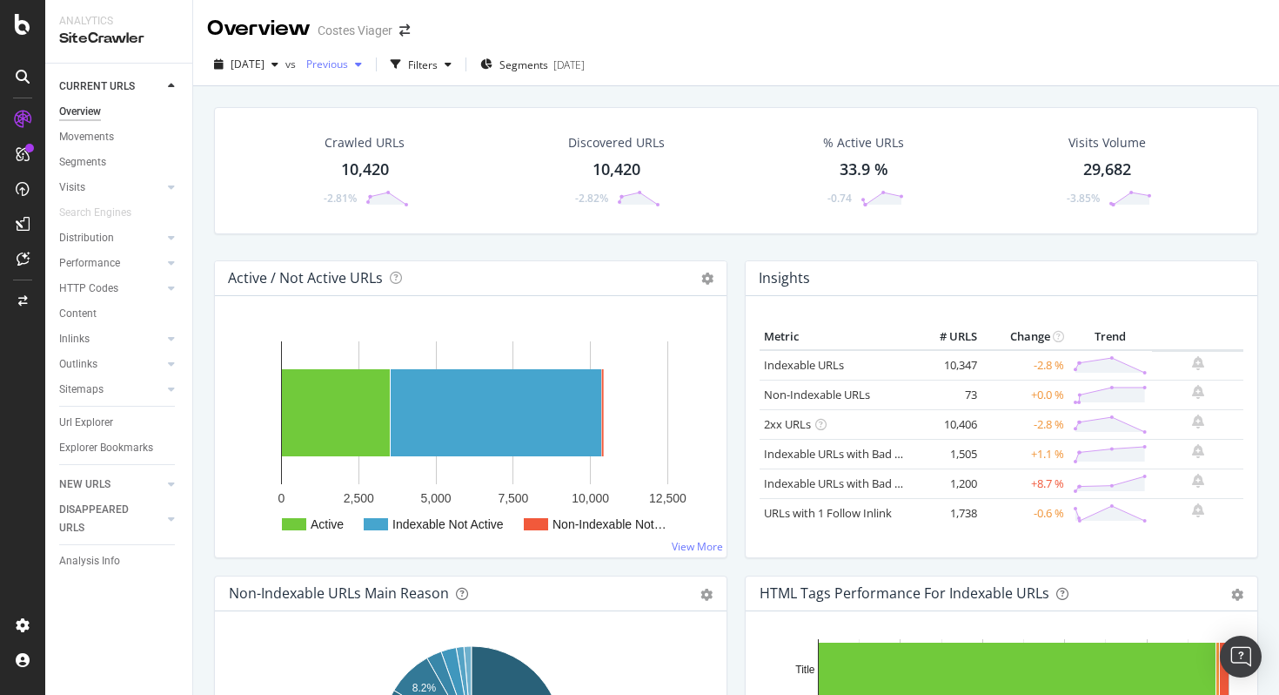
click at [348, 64] on span "Previous" at bounding box center [323, 64] width 49 height 15
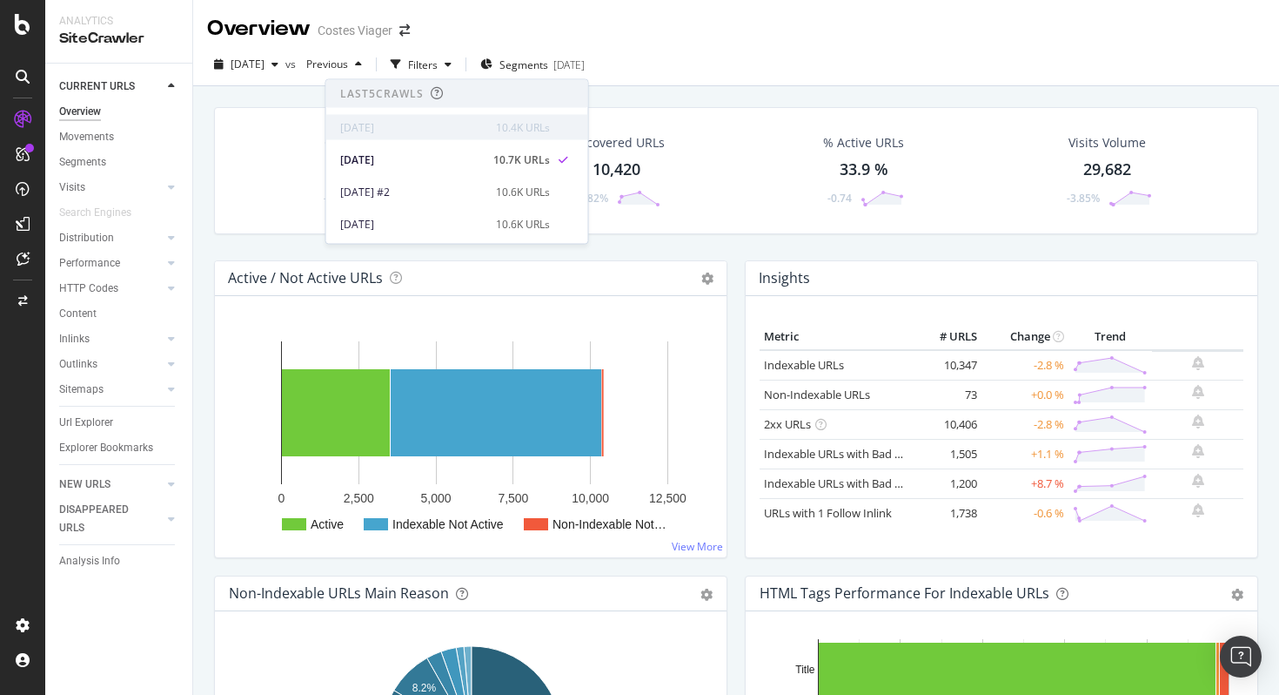
scroll to position [108, 0]
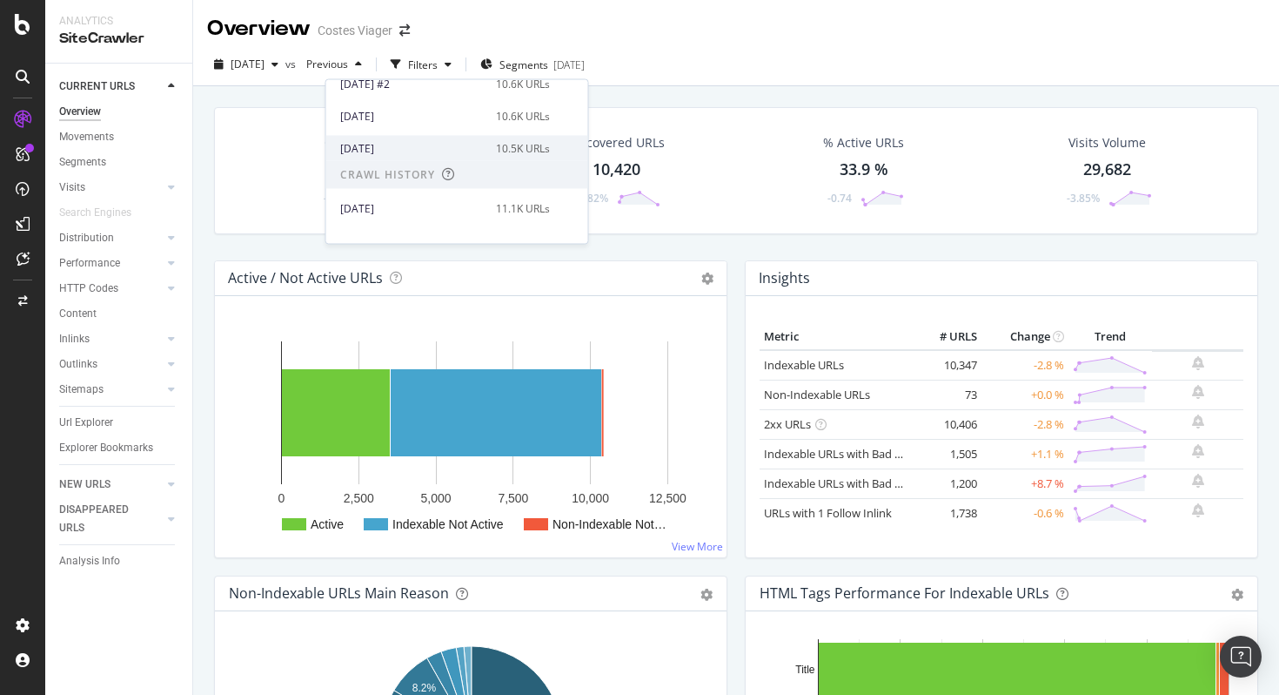
click at [394, 142] on div "[DATE]" at bounding box center [412, 148] width 145 height 16
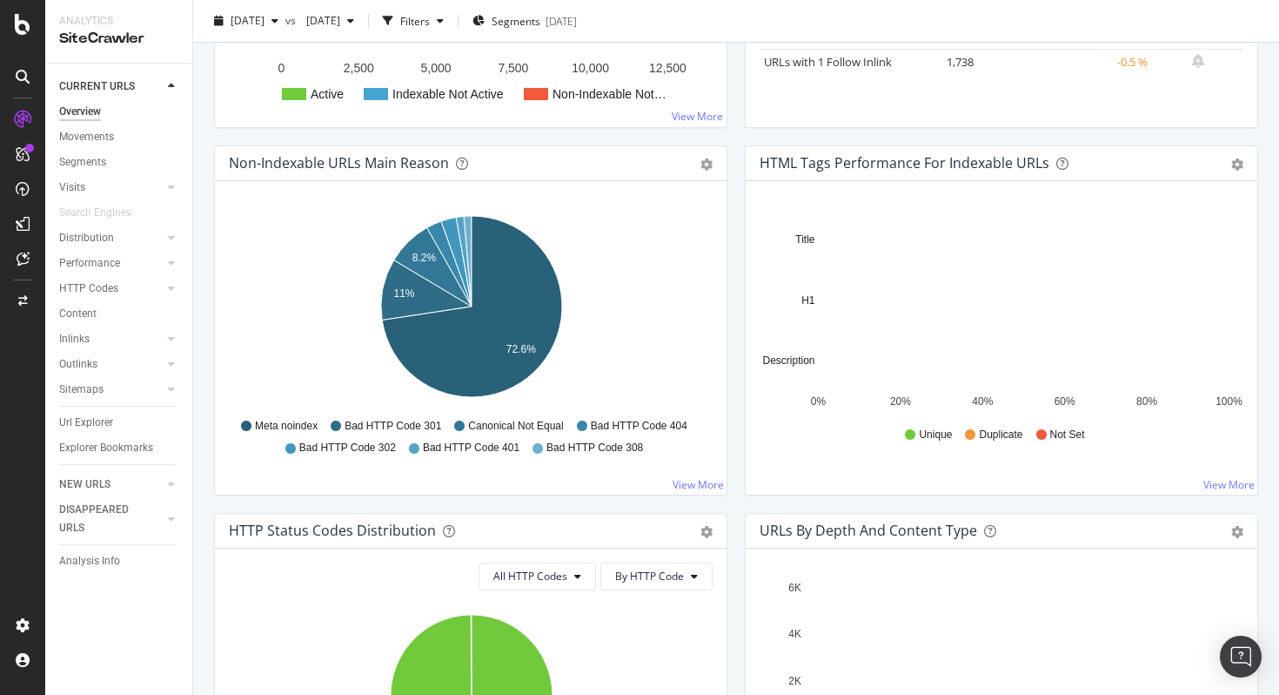
scroll to position [390, 0]
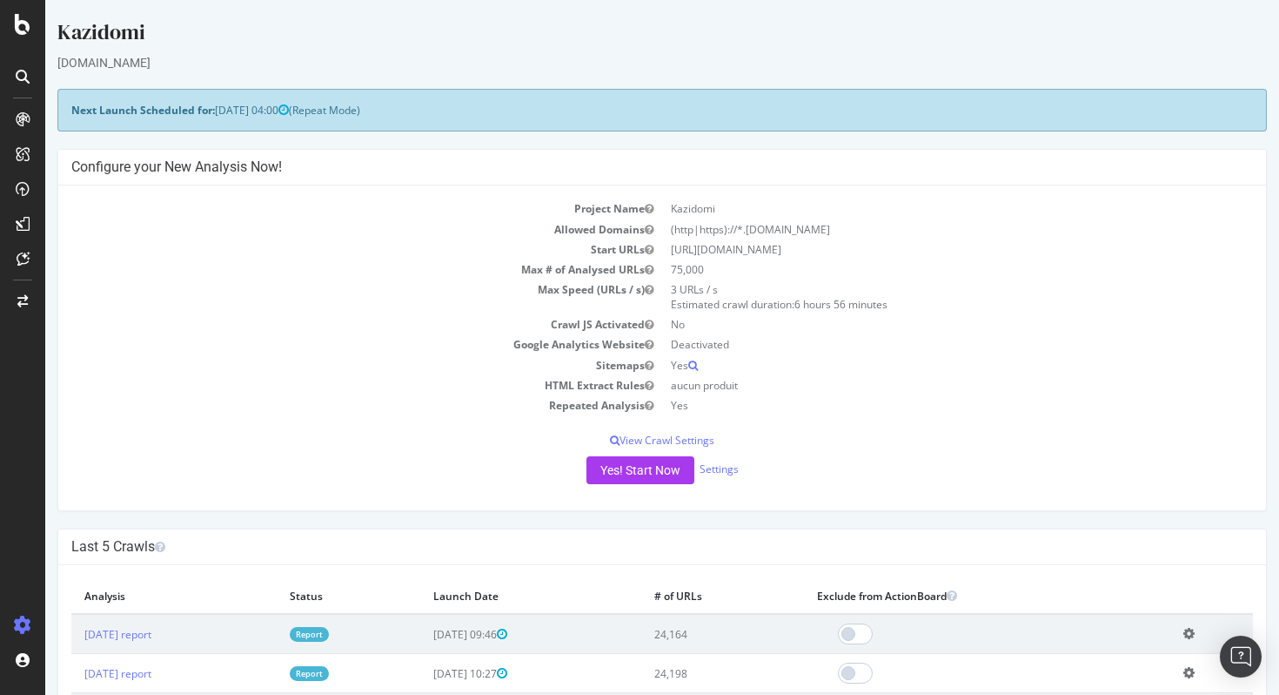
scroll to position [288, 0]
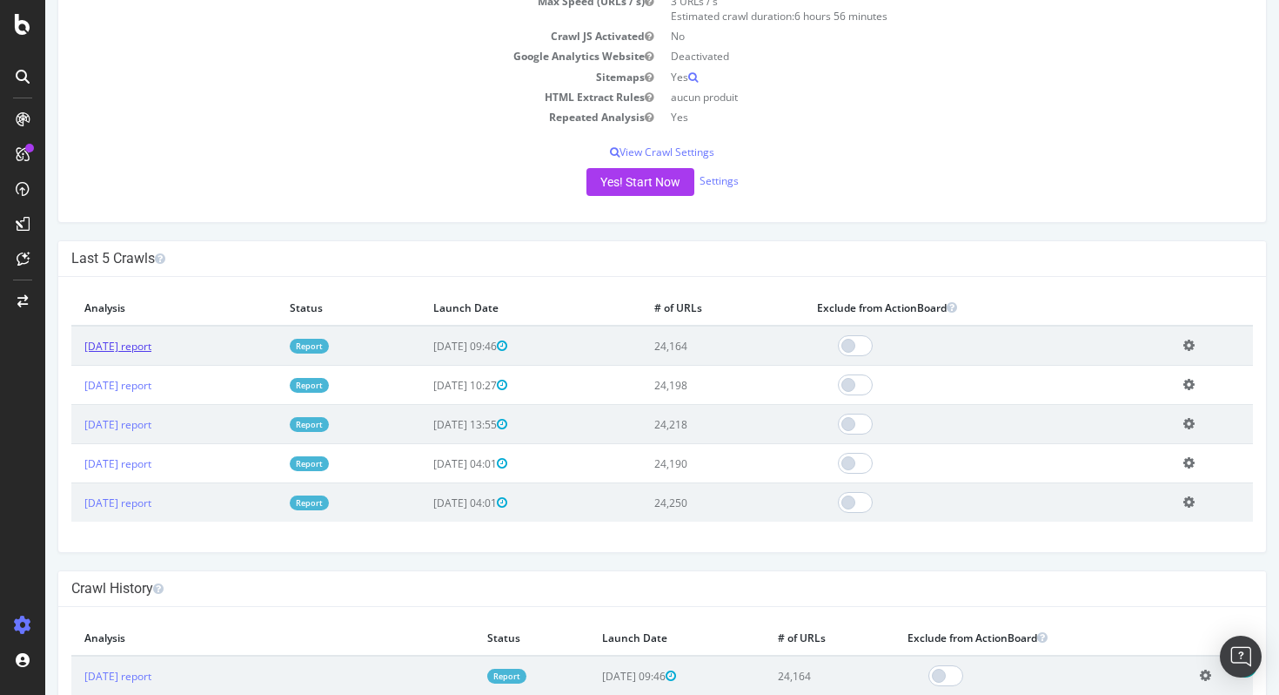
click at [151, 347] on link "[DATE] report" at bounding box center [117, 346] width 67 height 15
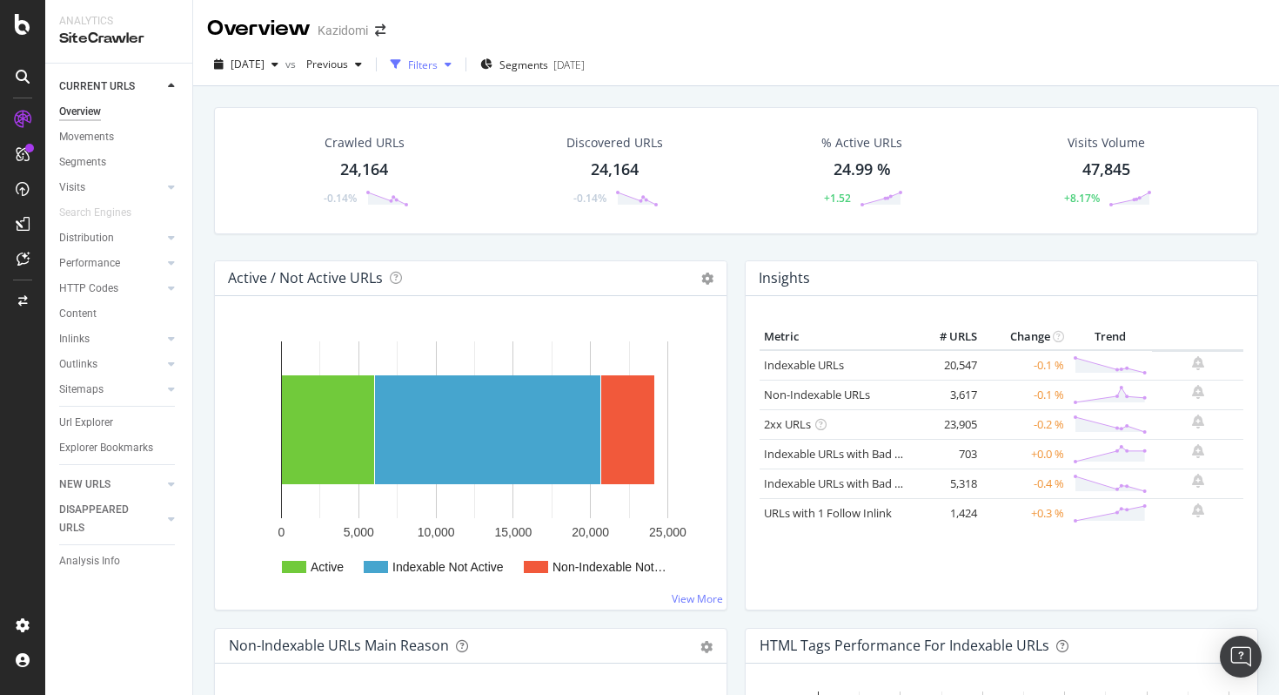
click at [438, 64] on div "Filters" at bounding box center [423, 64] width 30 height 15
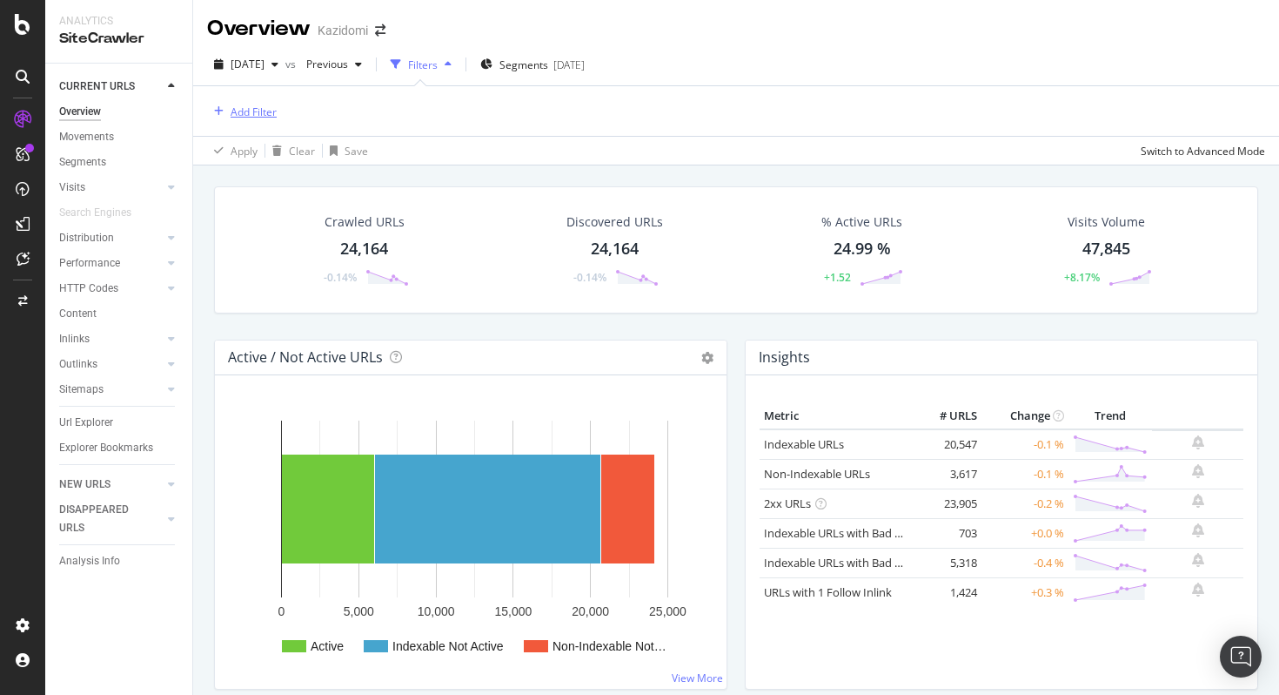
click at [261, 105] on div "Add Filter" at bounding box center [254, 111] width 46 height 15
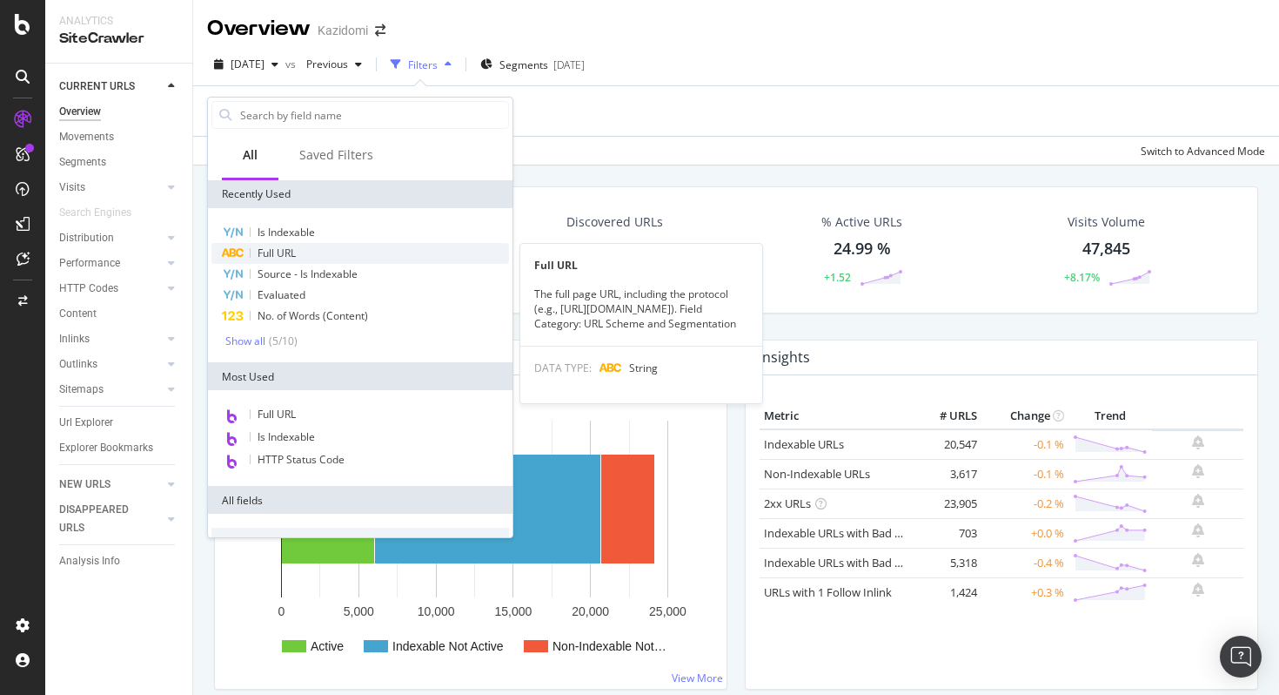
click at [317, 252] on div "Full URL" at bounding box center [361, 253] width 298 height 21
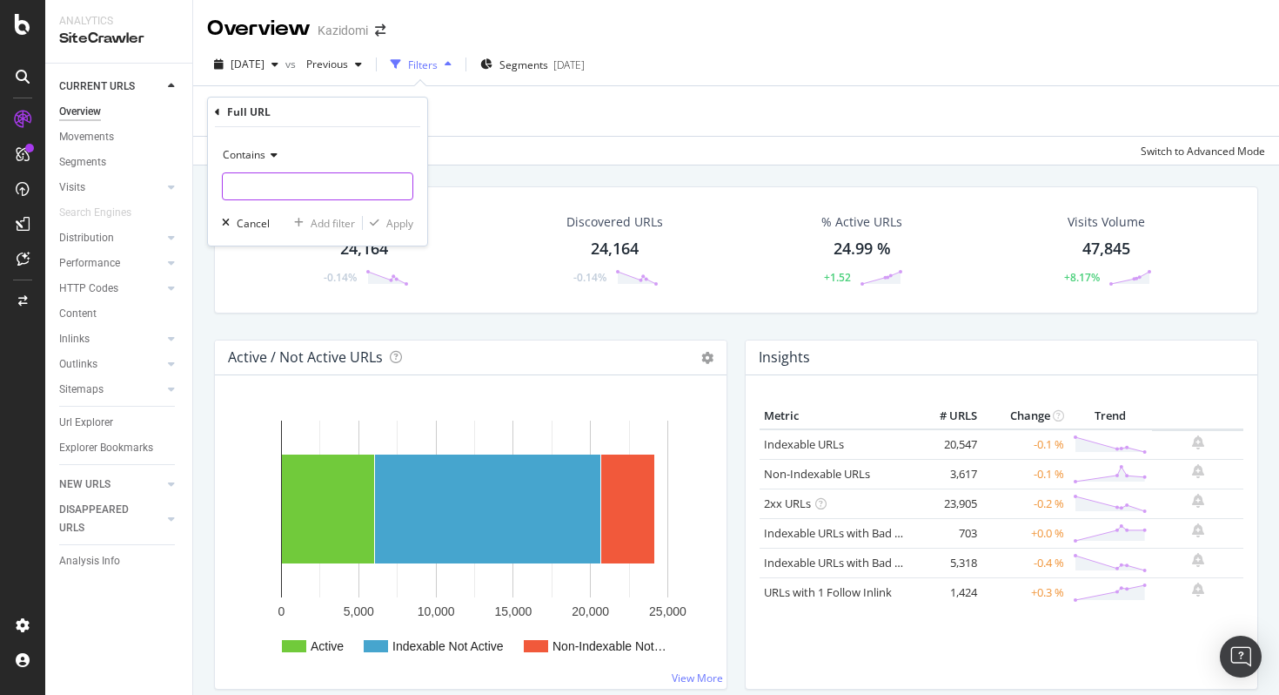
click at [355, 198] on input "text" at bounding box center [318, 186] width 190 height 28
type input "searchQuery"
click at [409, 223] on div "Apply" at bounding box center [399, 223] width 27 height 15
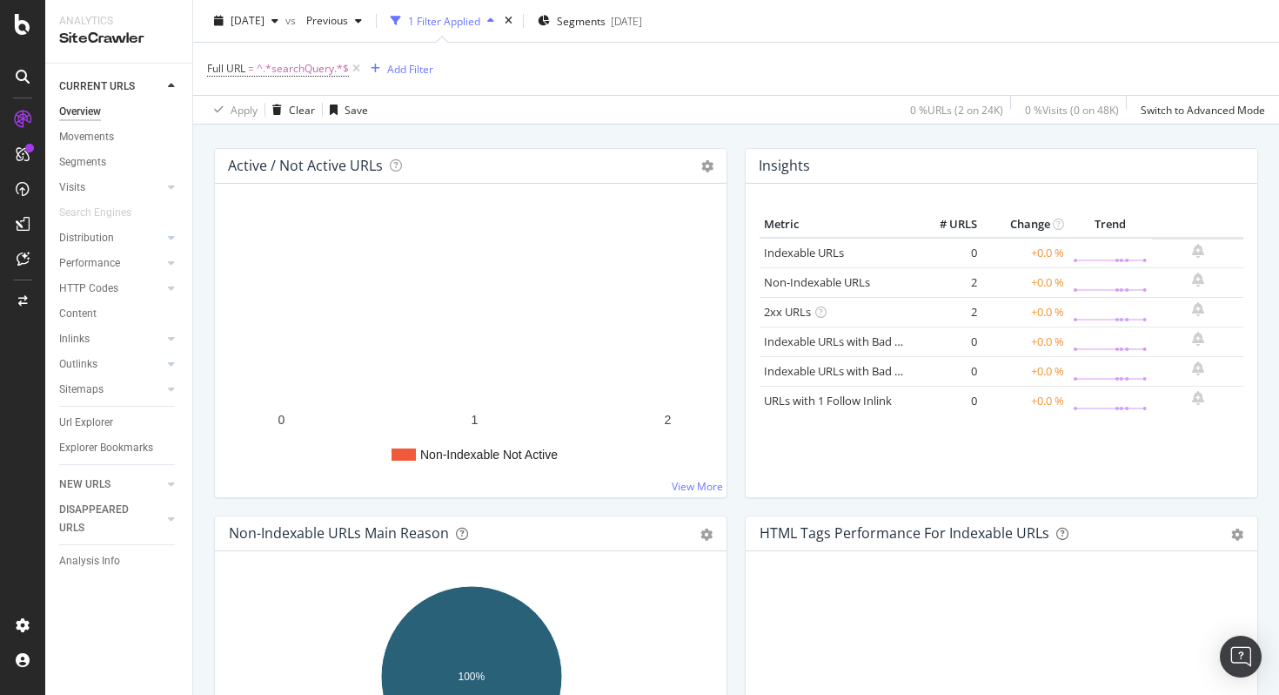
scroll to position [192, 0]
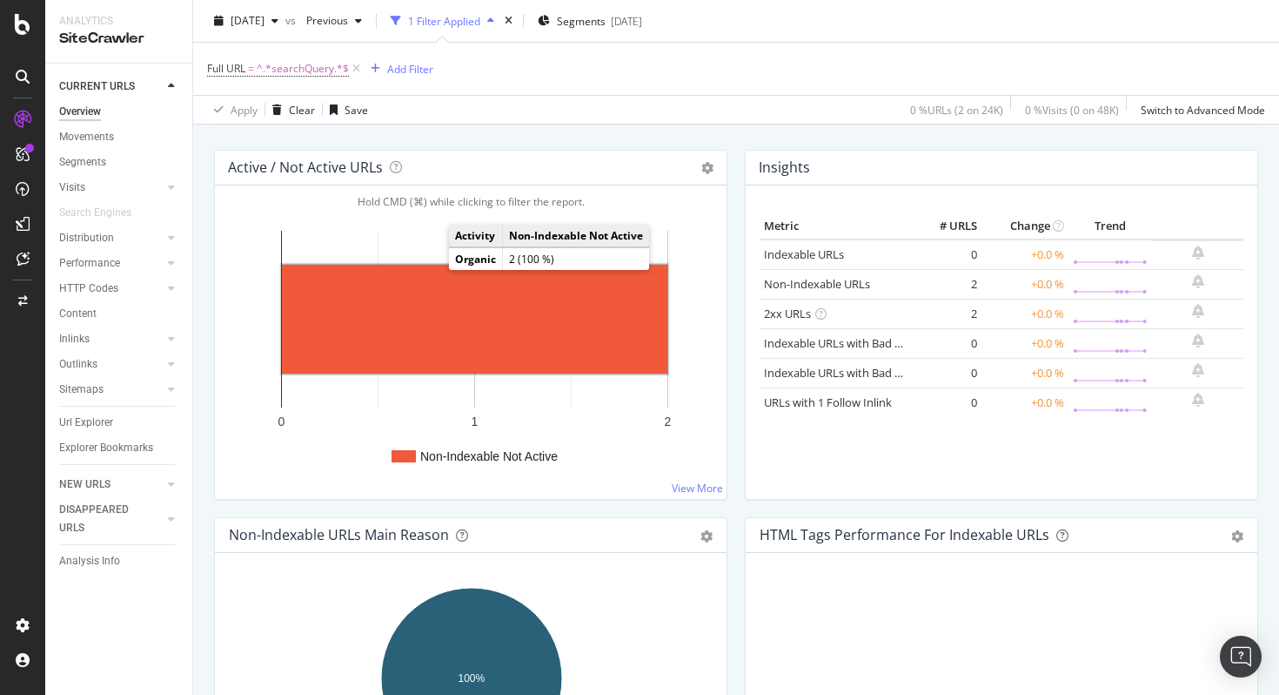
click at [419, 322] on rect "A chart." at bounding box center [475, 319] width 386 height 109
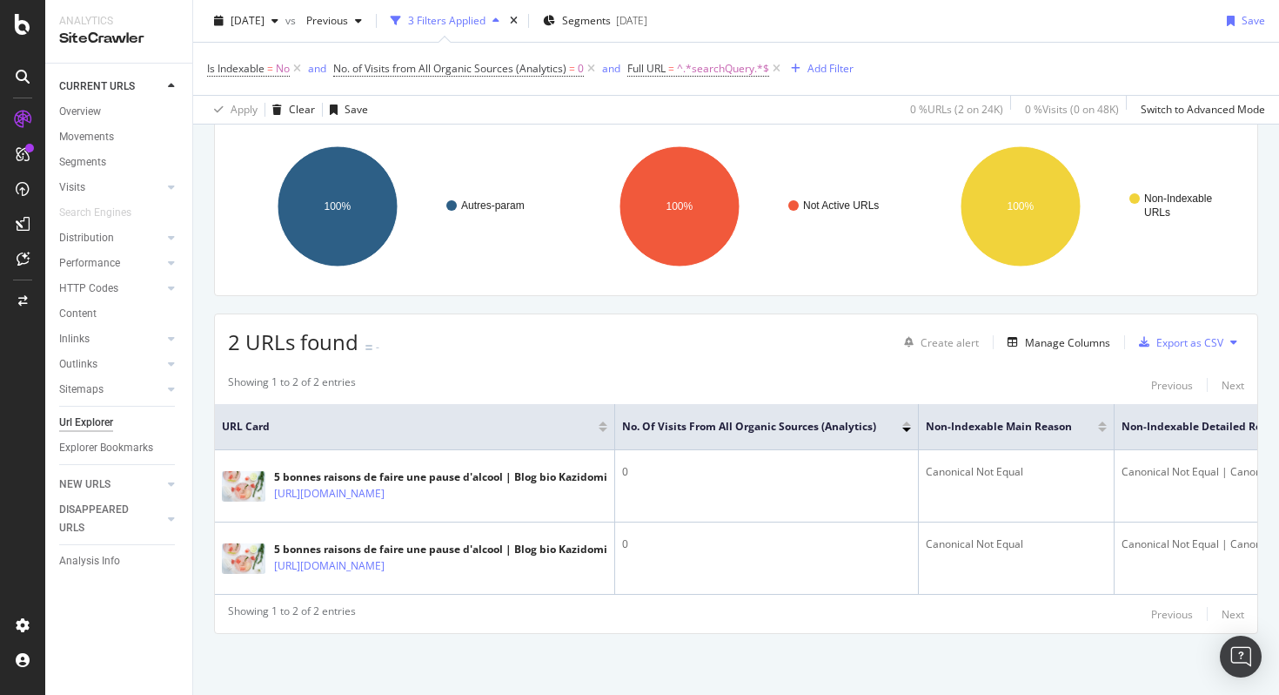
scroll to position [171, 0]
